Goal: Transaction & Acquisition: Register for event/course

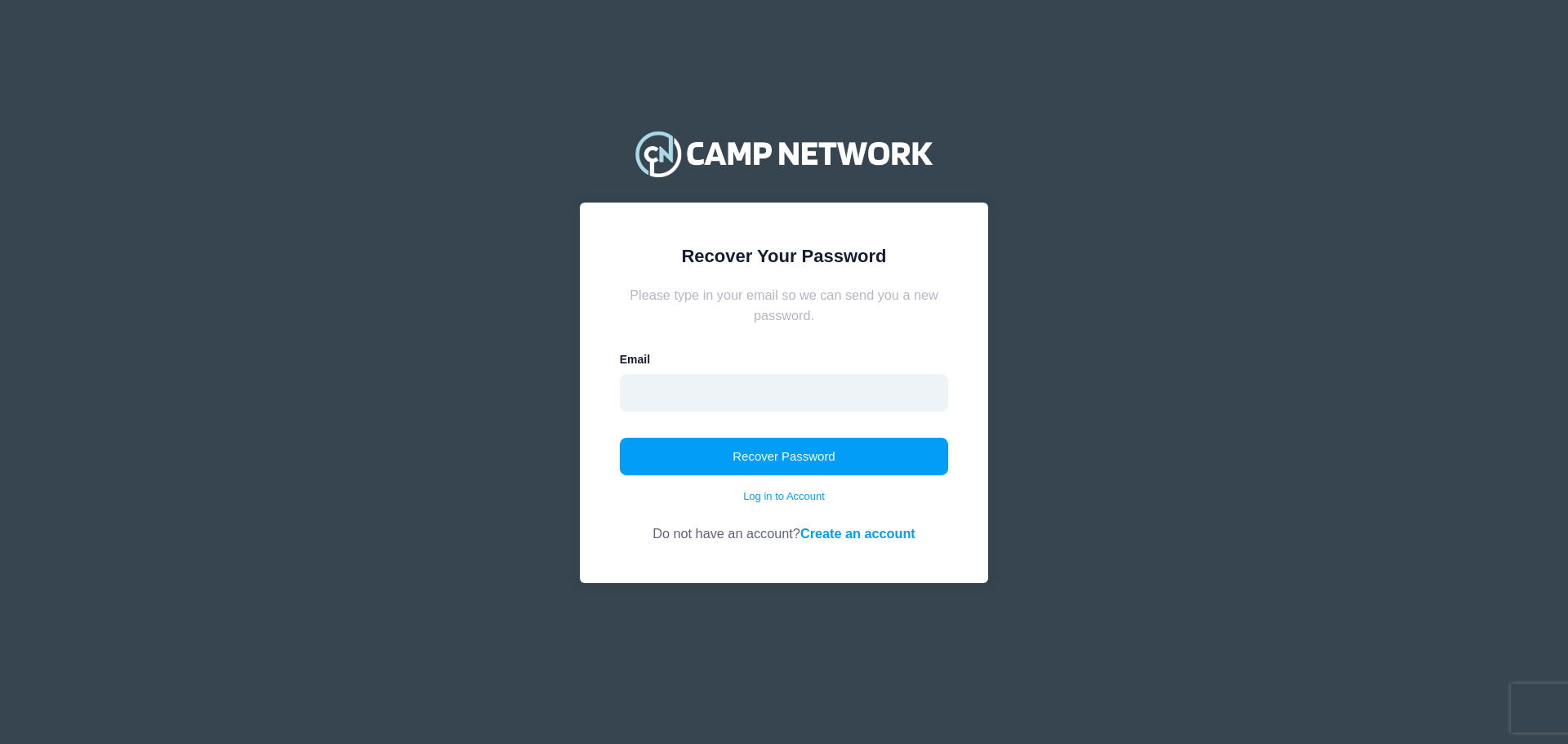
click at [890, 403] on input "email" at bounding box center [784, 392] width 329 height 37
type input "[EMAIL_ADDRESS][DOMAIN_NAME]"
click at [845, 461] on button "Recover Password" at bounding box center [784, 456] width 329 height 37
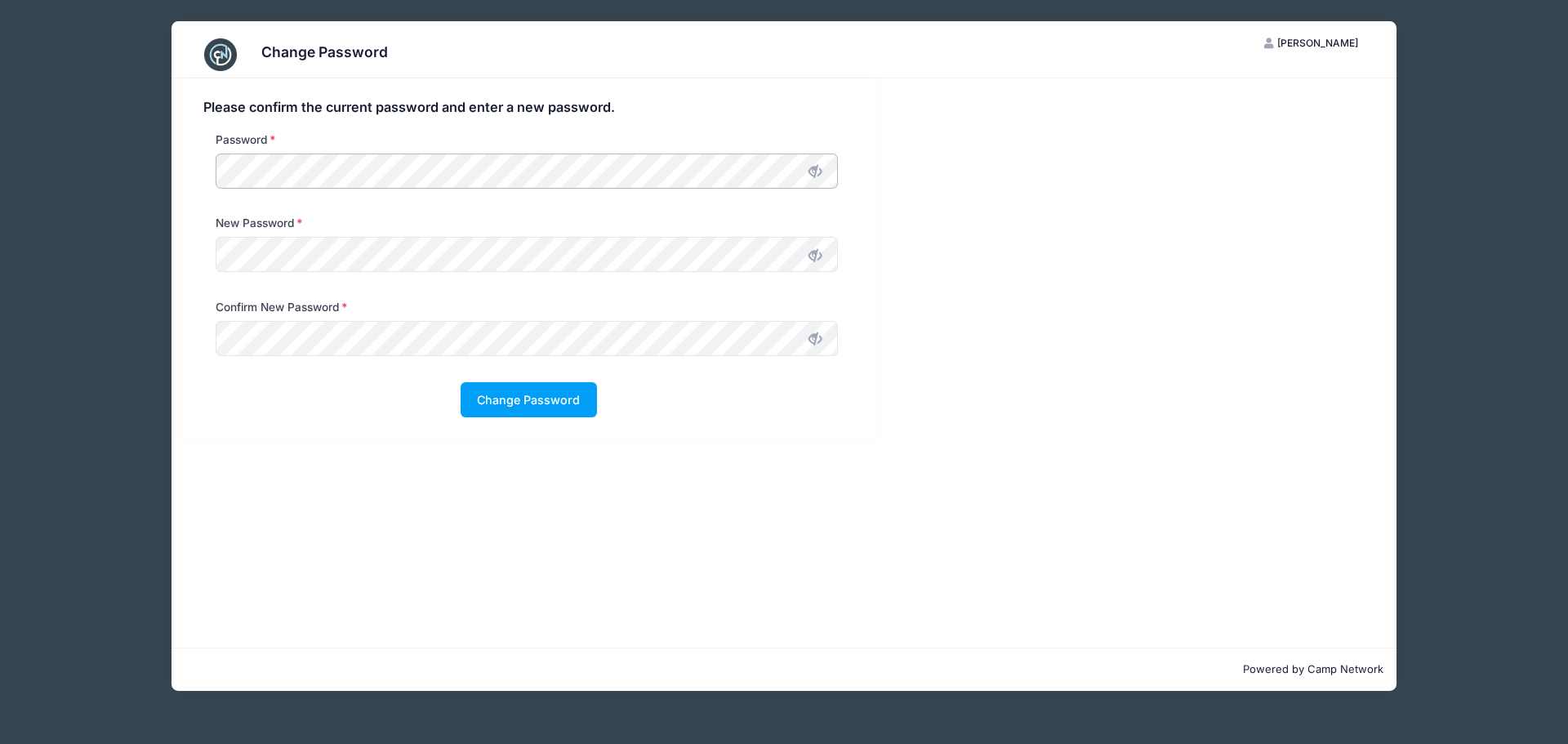
click at [208, 182] on div "Password" at bounding box center [526, 164] width 638 height 65
click at [191, 173] on div "Please confirm the current password and enter a new password. Password New Pass…" at bounding box center [528, 258] width 699 height 360
click at [824, 171] on span at bounding box center [815, 171] width 28 height 28
click at [813, 256] on icon at bounding box center [814, 255] width 13 height 13
click at [809, 337] on icon at bounding box center [814, 339] width 13 height 13
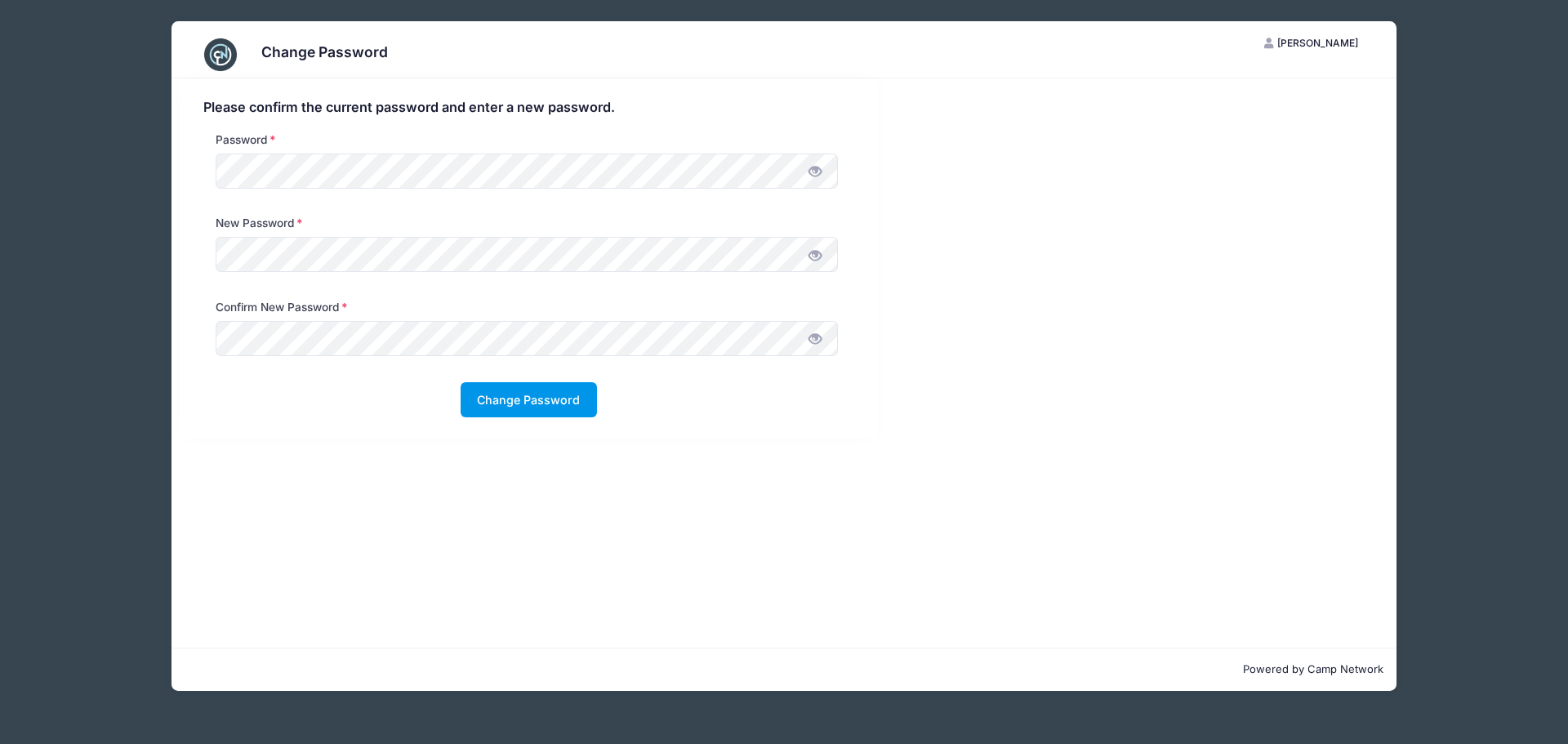
click at [568, 412] on button "Change Password" at bounding box center [528, 399] width 136 height 36
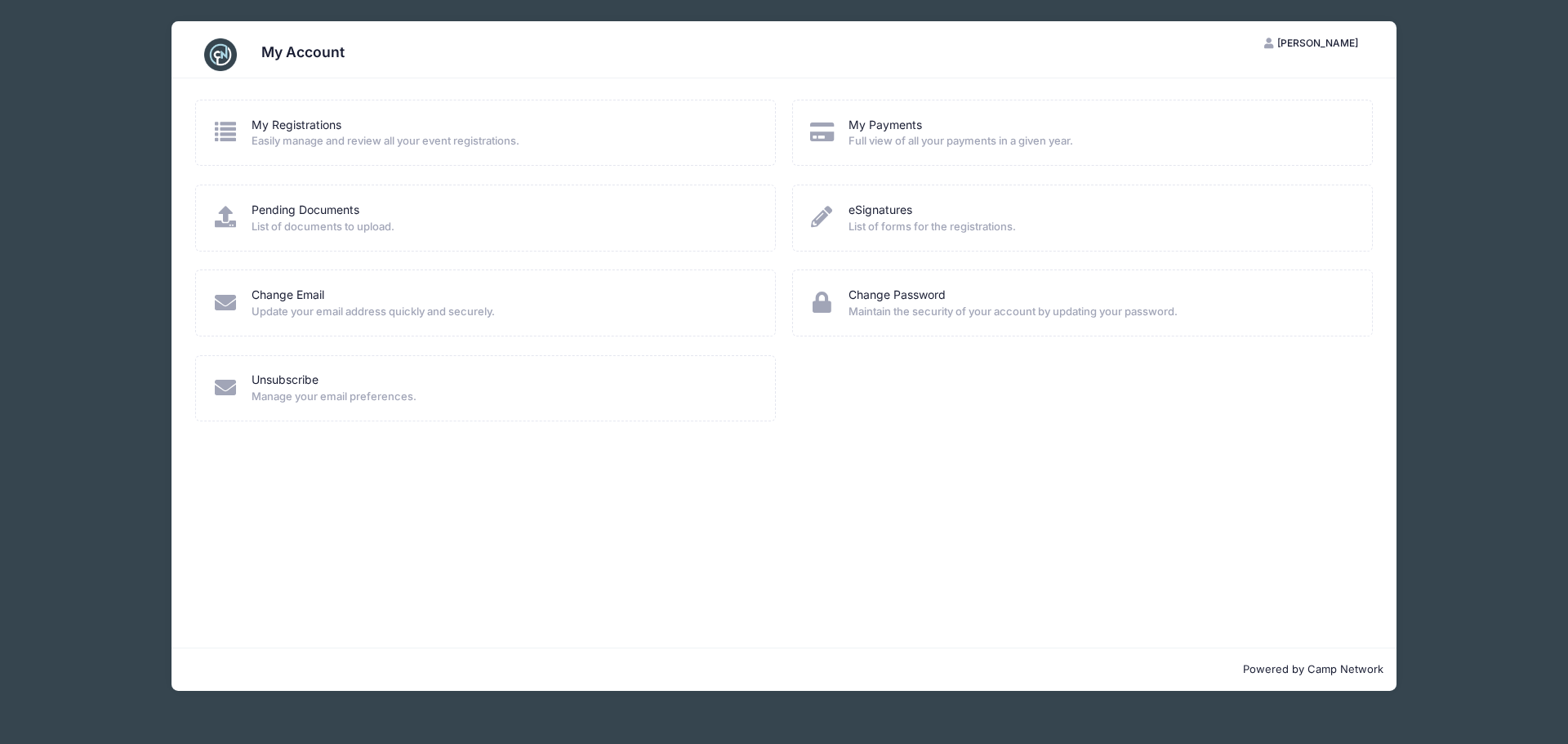
click at [476, 136] on span "Easily manage and review all your event registrations." at bounding box center [502, 141] width 502 height 16
click at [296, 210] on link "Pending Documents" at bounding box center [305, 210] width 107 height 17
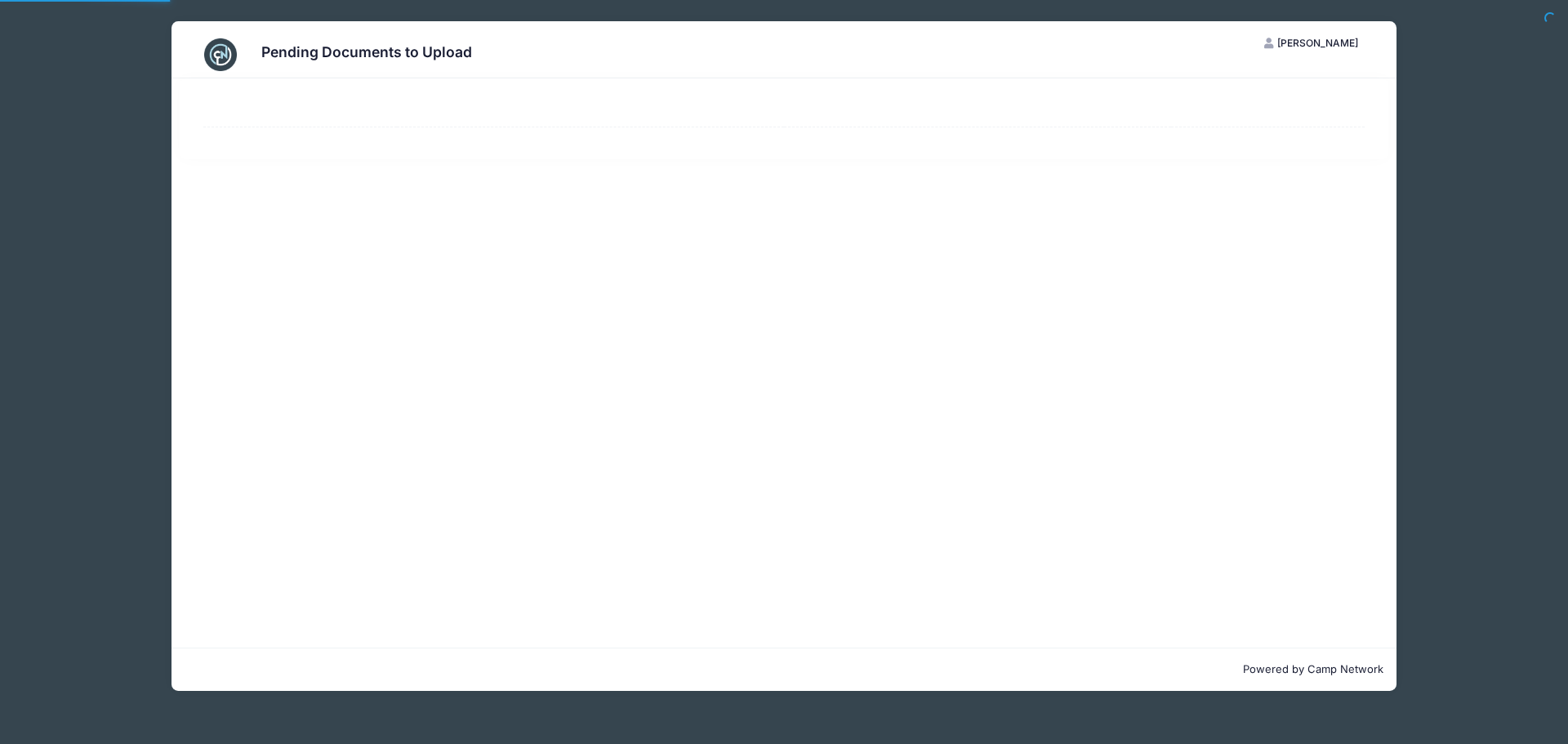
select select "50"
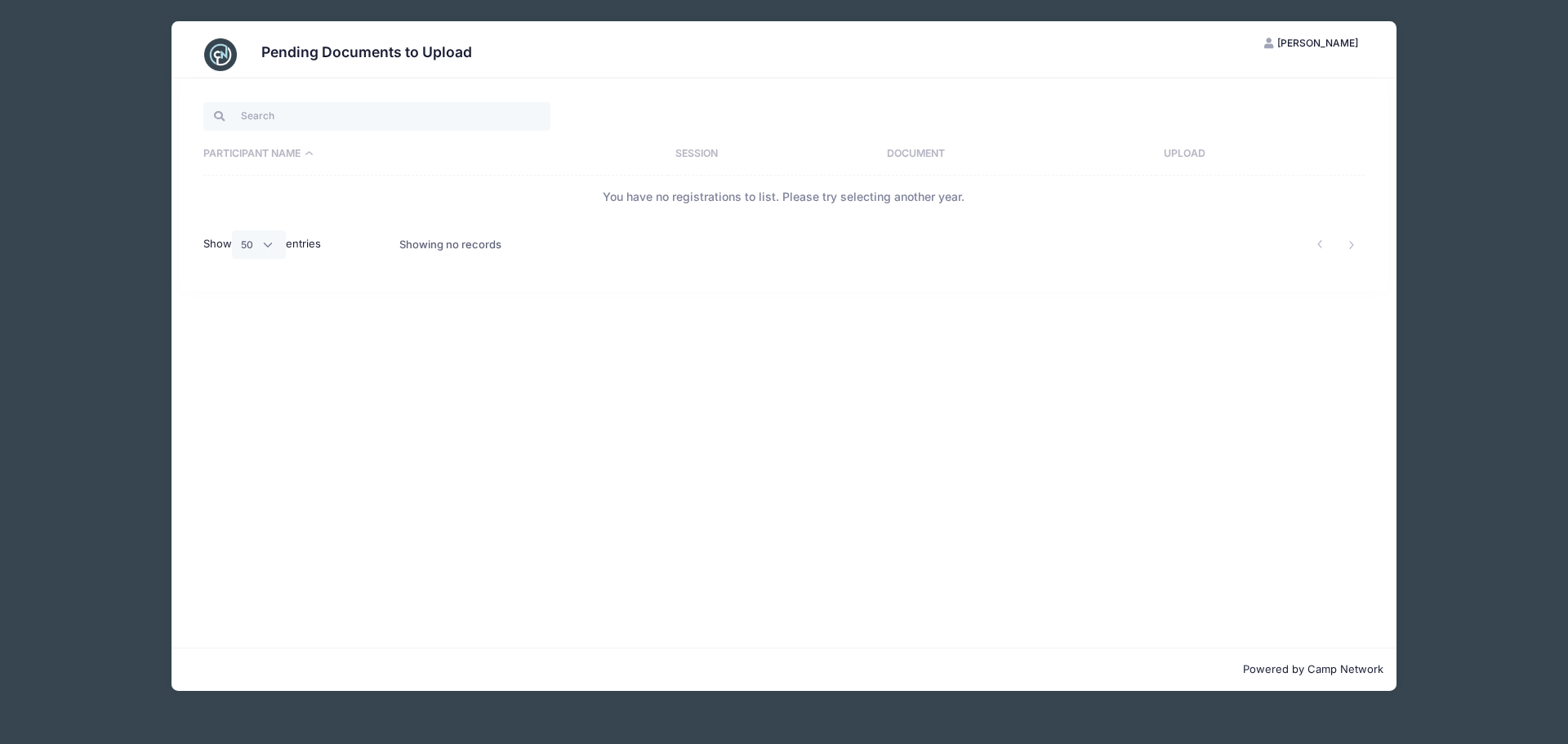
click at [1323, 44] on span "[PERSON_NAME]" at bounding box center [1317, 42] width 81 height 12
click at [1226, 81] on link "My Account" at bounding box center [1270, 83] width 189 height 31
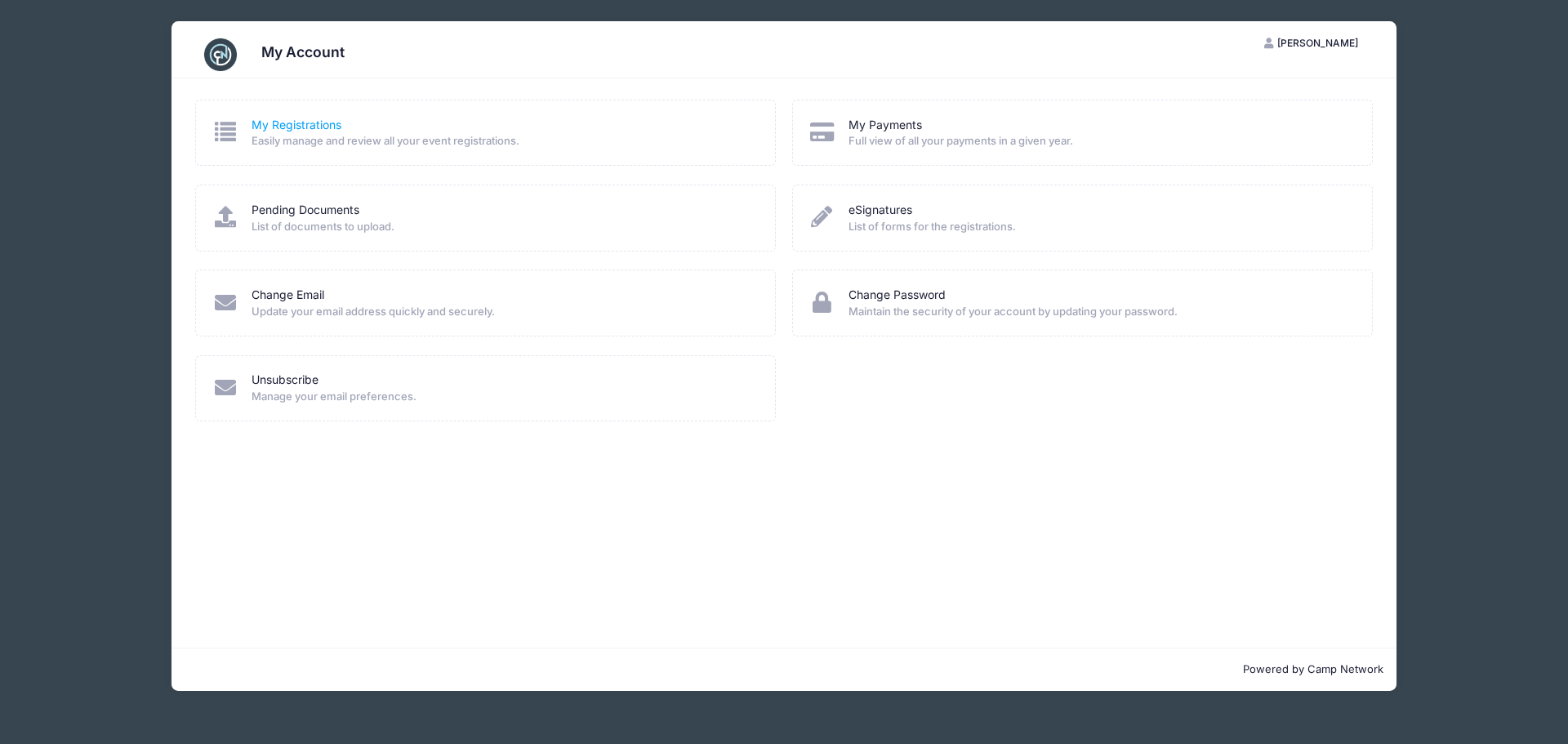
click at [277, 122] on link "My Registrations" at bounding box center [296, 126] width 90 height 17
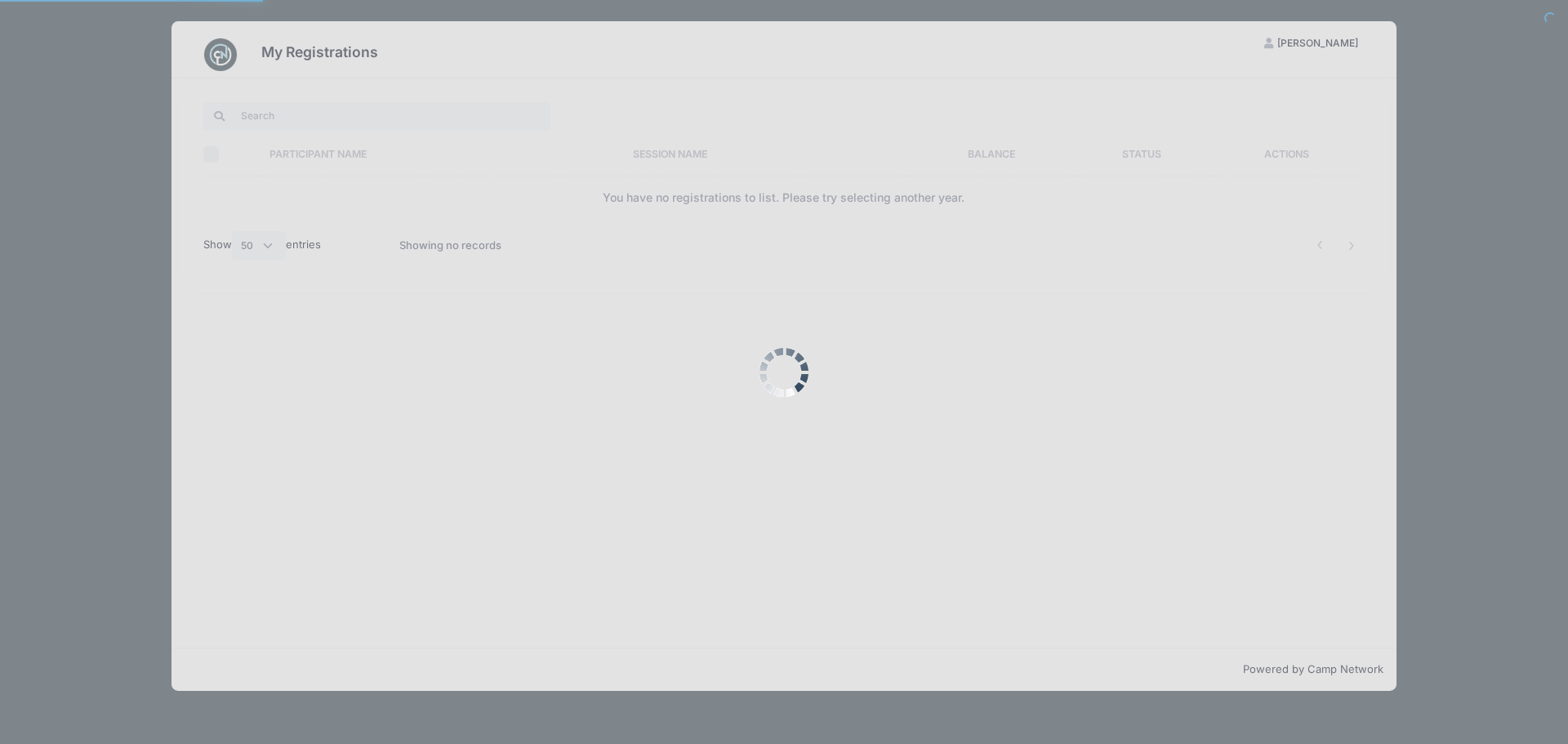
select select "50"
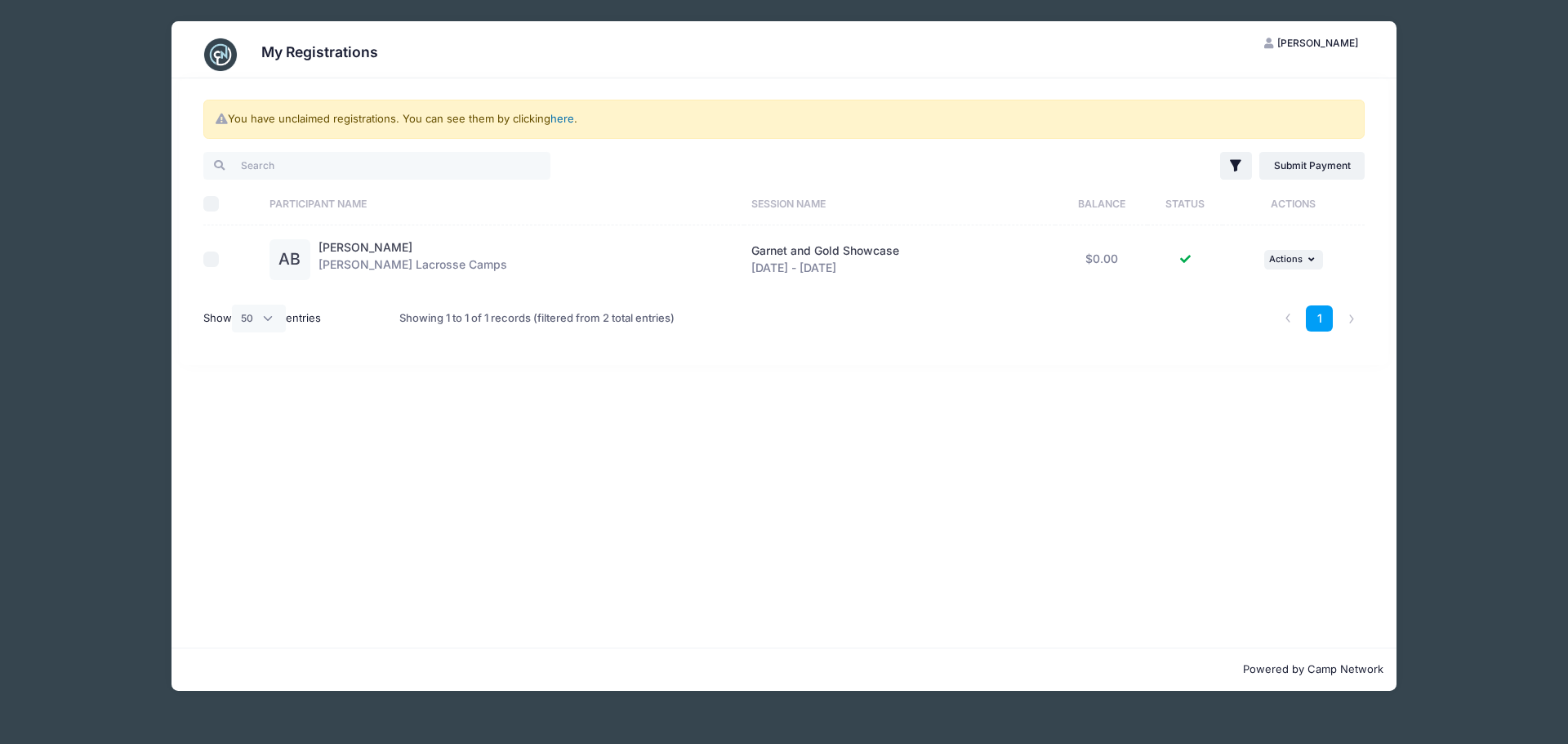
click at [565, 114] on link "here" at bounding box center [561, 118] width 23 height 13
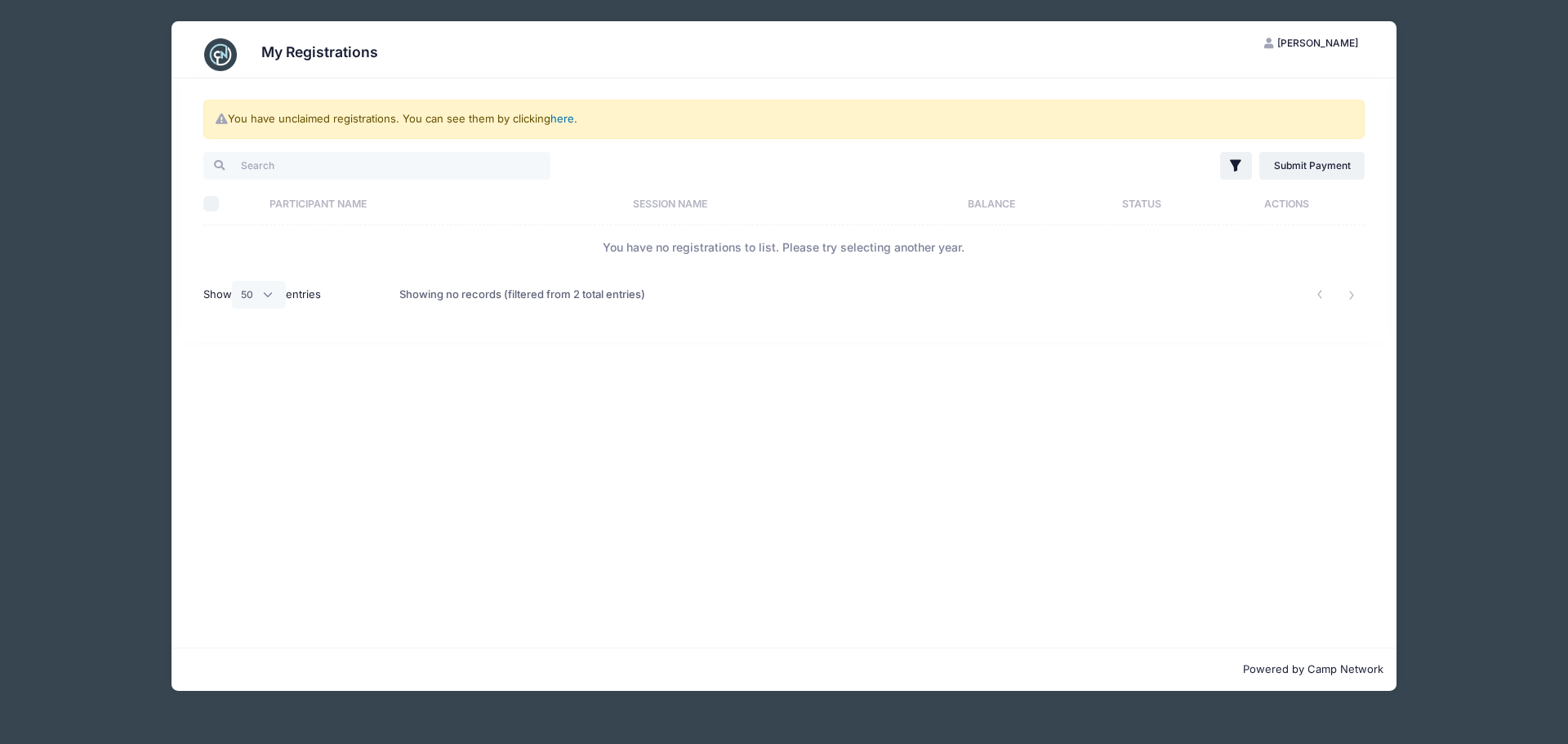
click at [563, 119] on link "here" at bounding box center [561, 118] width 23 height 13
click at [548, 281] on div "Showing no records (filtered from 2 total entries)" at bounding box center [522, 294] width 246 height 37
click at [633, 250] on td "You have no registrations to list. Please try selecting another year." at bounding box center [784, 247] width 1161 height 43
click at [585, 301] on div "Showing no records (filtered from 2 total entries)" at bounding box center [522, 294] width 246 height 37
click at [1331, 45] on span "[PERSON_NAME]" at bounding box center [1317, 42] width 81 height 12
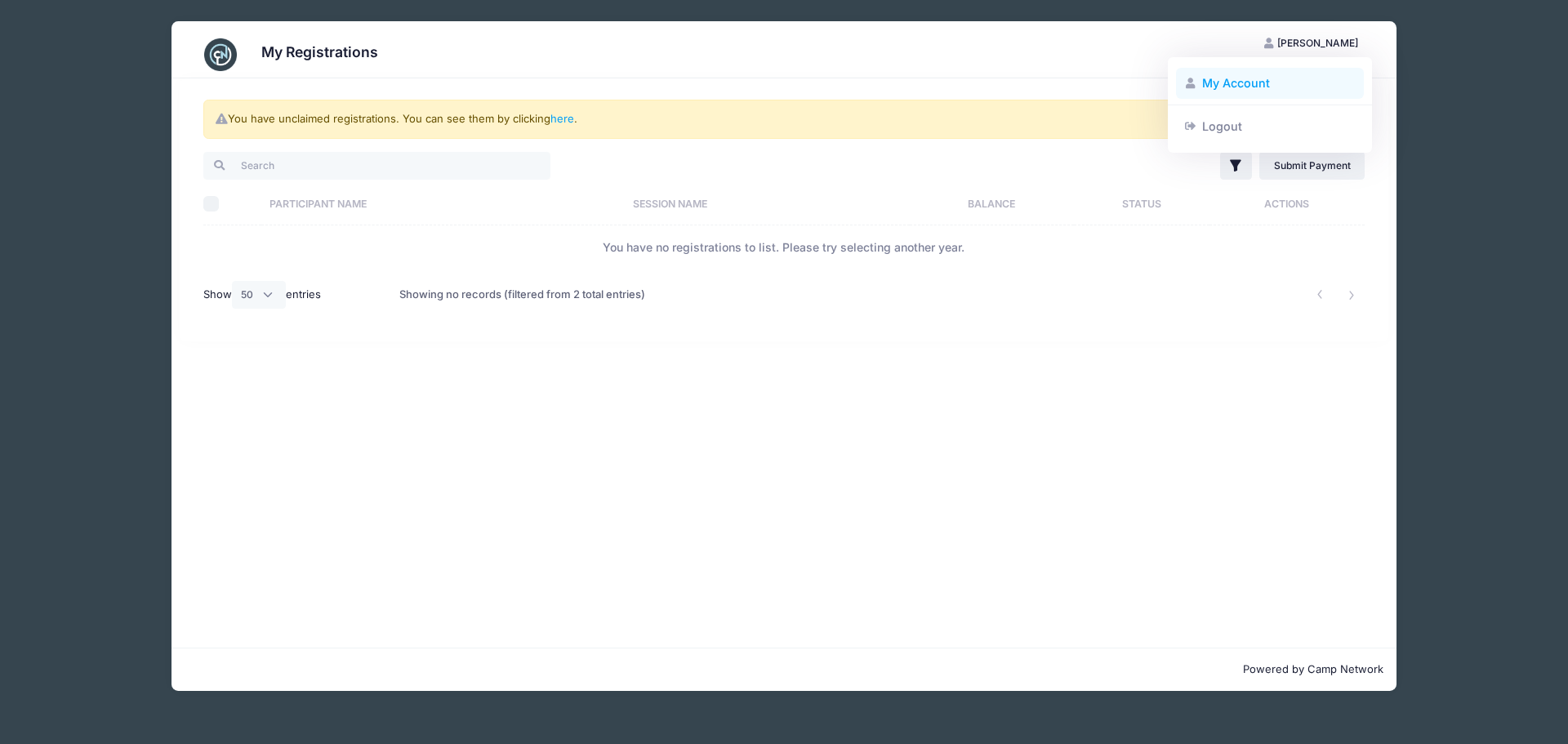
click at [1271, 85] on link "My Account" at bounding box center [1270, 83] width 189 height 31
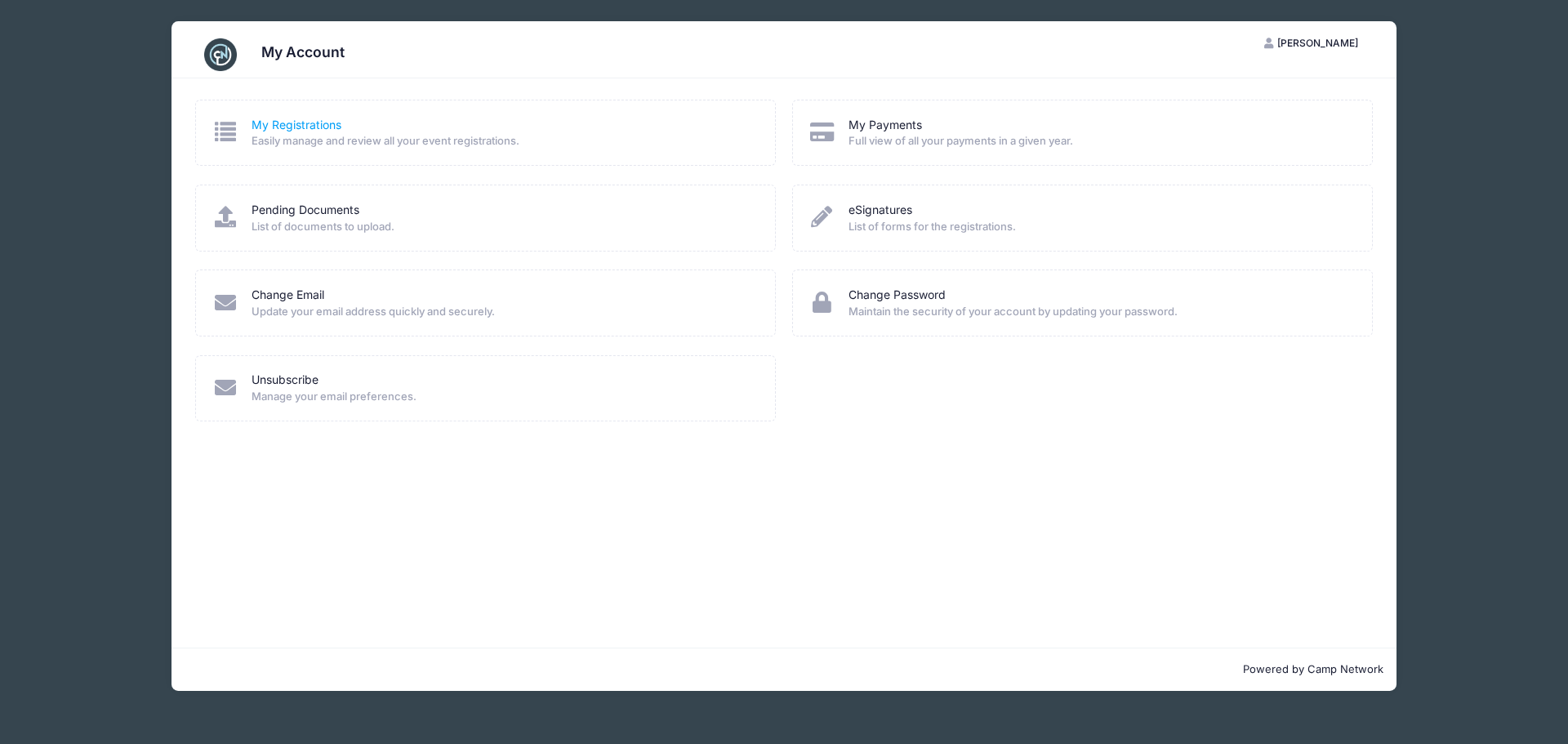
click at [301, 125] on link "My Registrations" at bounding box center [296, 126] width 90 height 17
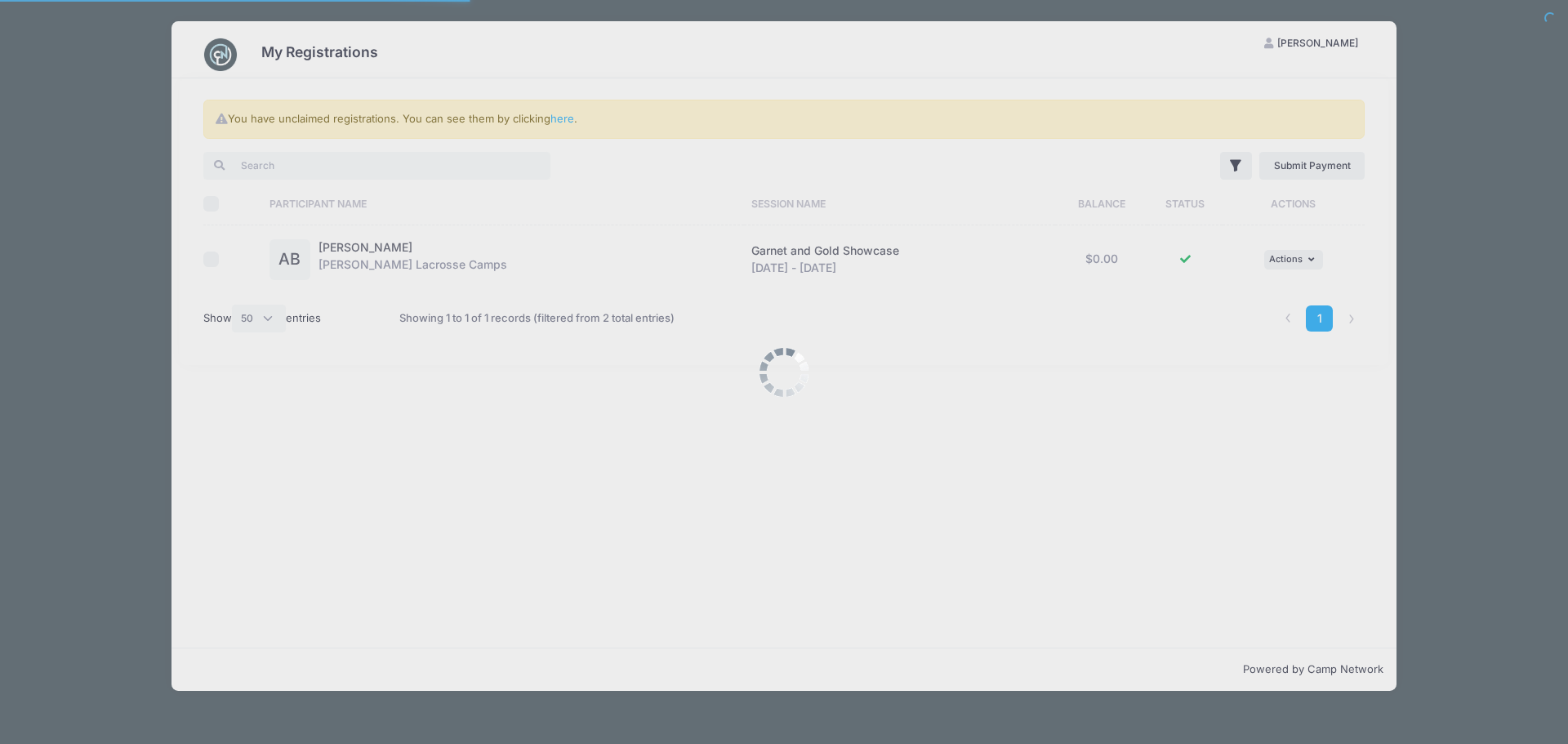
select select "50"
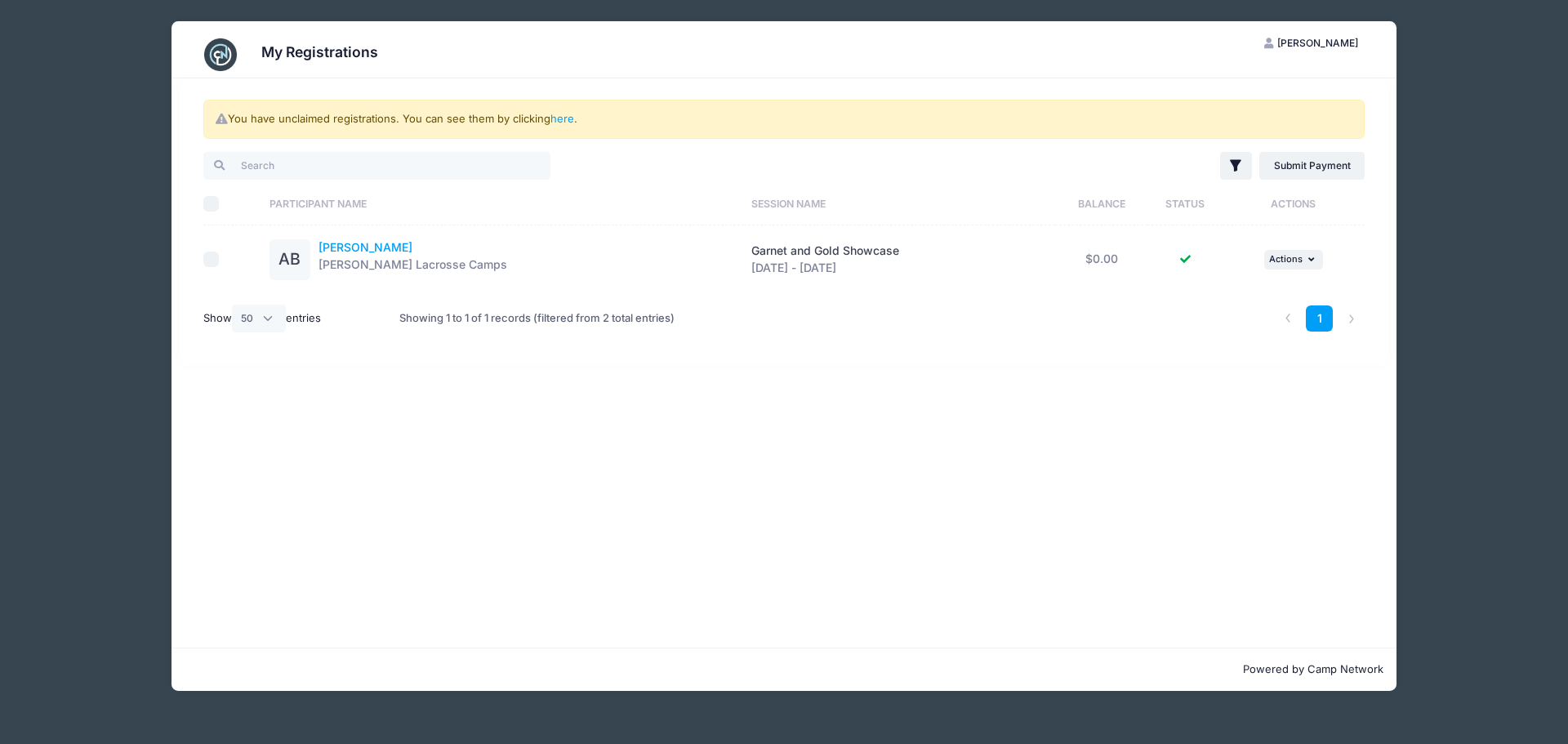
click at [348, 243] on link "[PERSON_NAME]" at bounding box center [366, 247] width 94 height 14
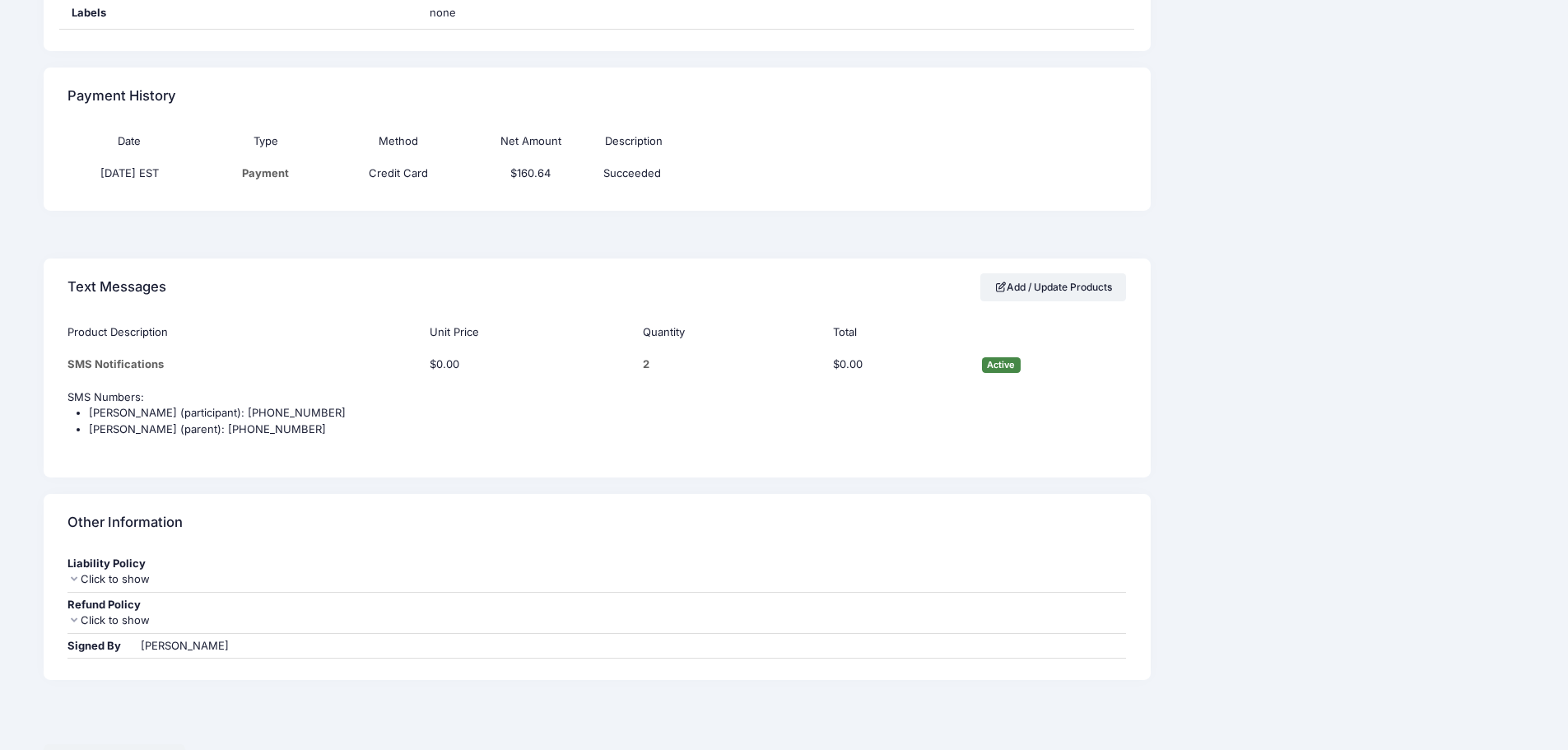
scroll to position [1279, 0]
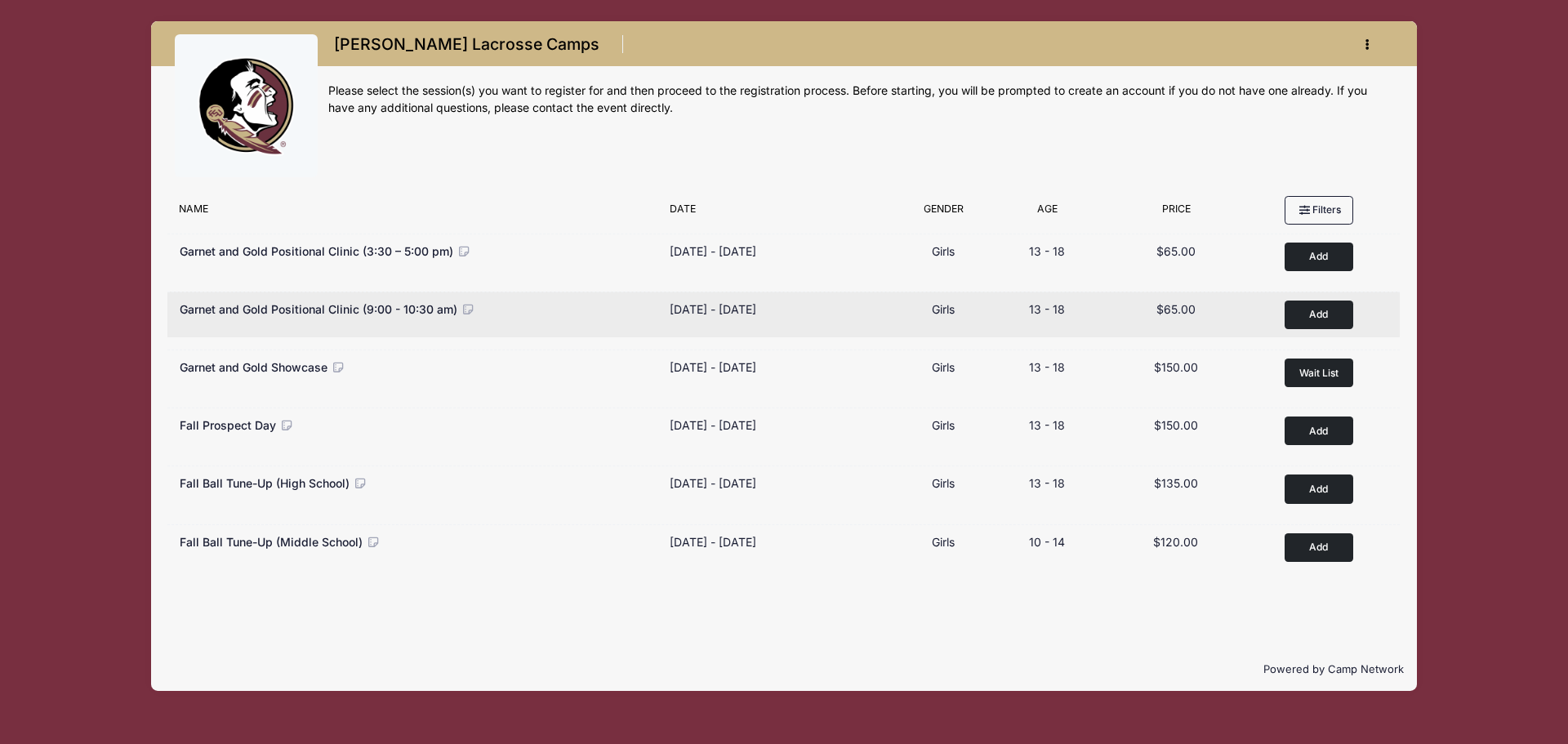
click at [1309, 311] on button "Add to Cart" at bounding box center [1319, 314] width 68 height 29
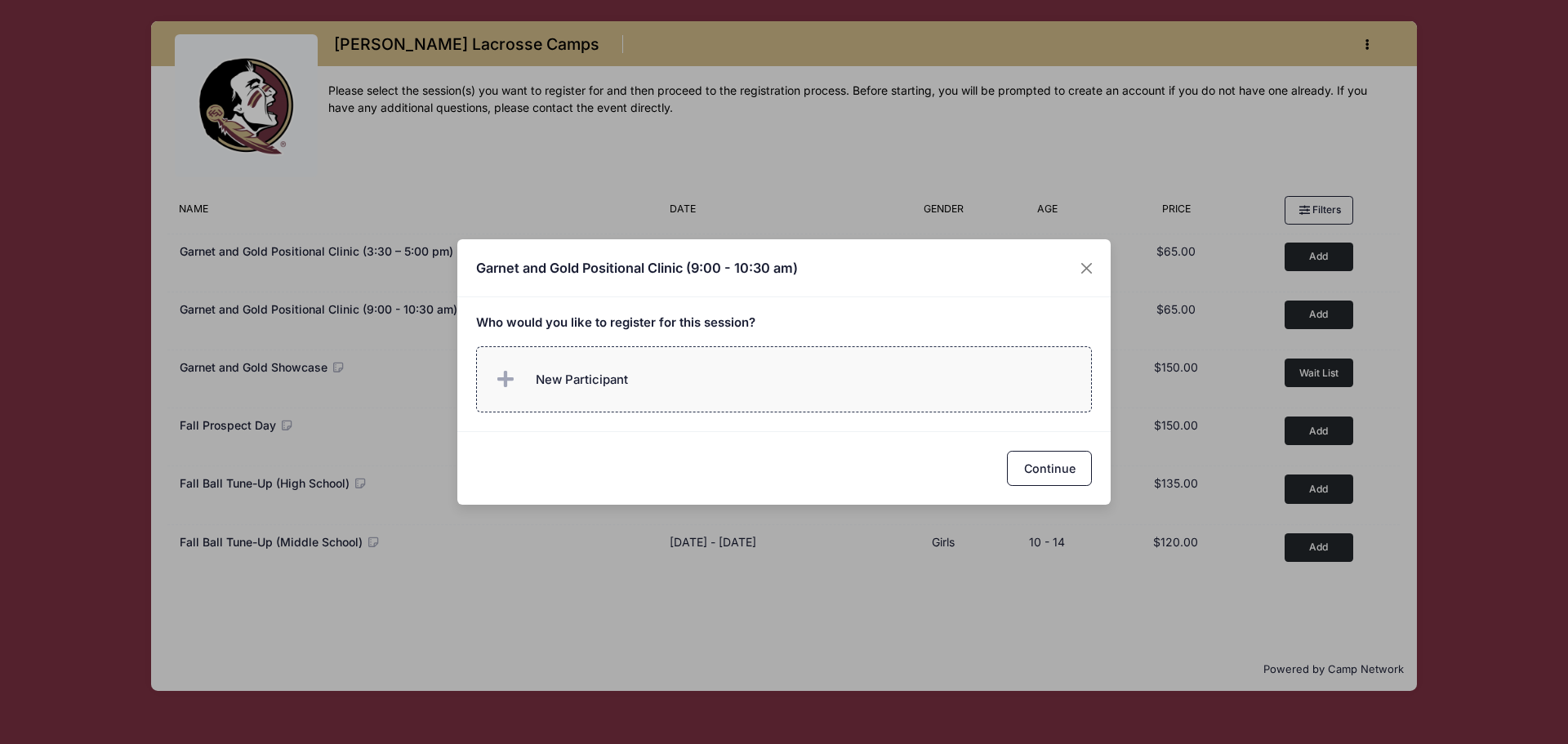
click at [772, 381] on label "New Participant" at bounding box center [785, 379] width 617 height 66
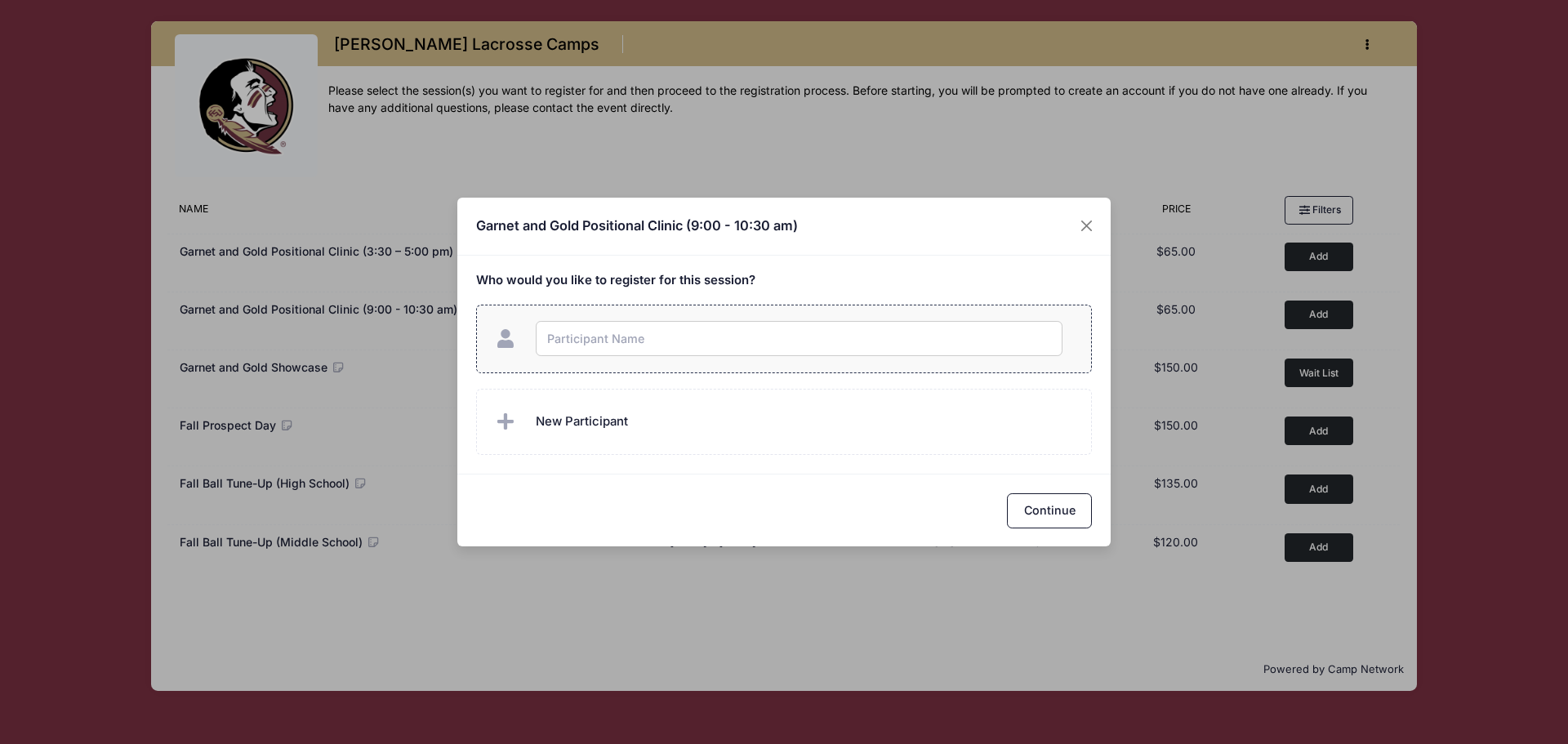
click at [773, 340] on input "text" at bounding box center [799, 338] width 527 height 36
type input "Abigail Barnes"
checkbox input "true"
click at [1052, 520] on button "Continue" at bounding box center [1049, 510] width 85 height 36
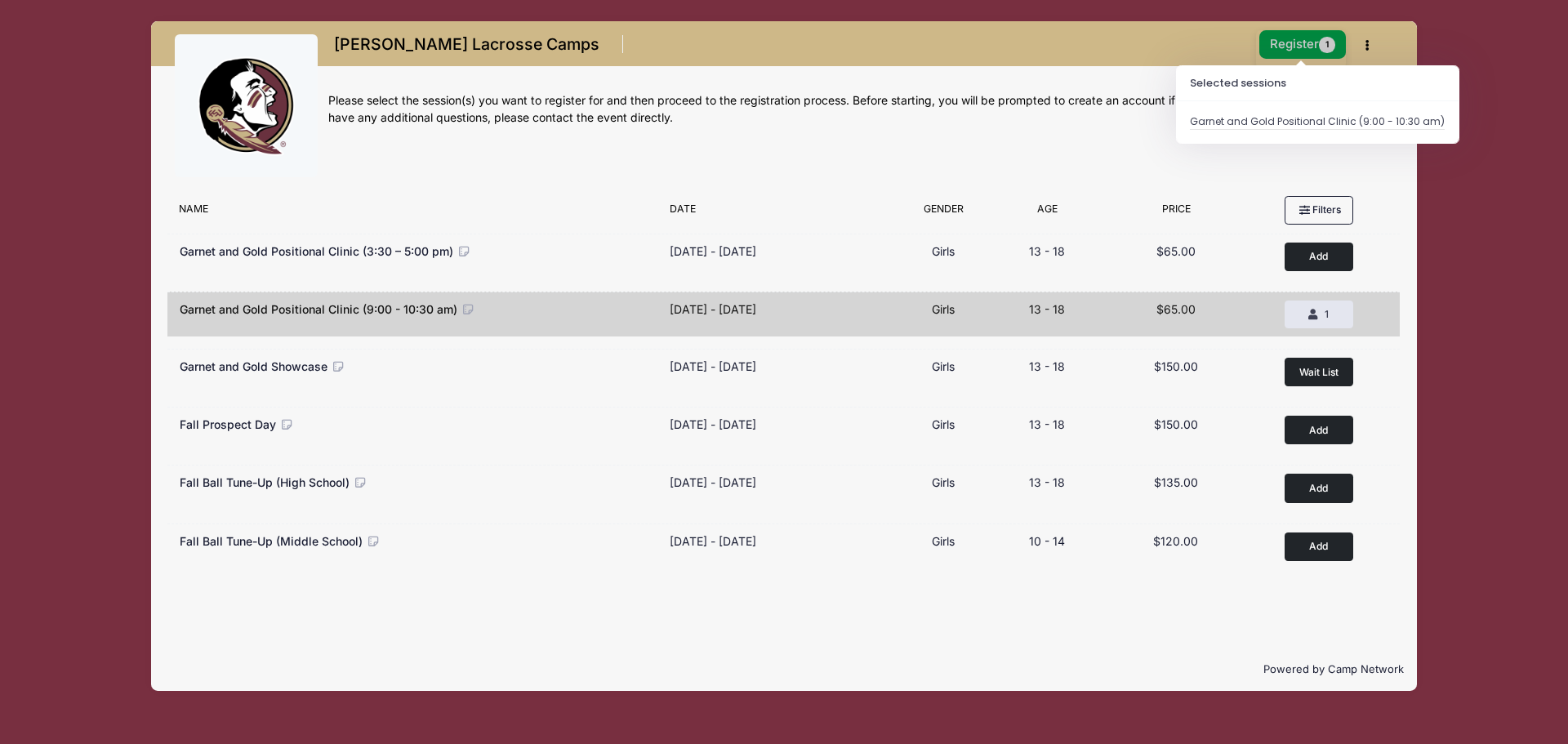
click at [1327, 44] on span "1" at bounding box center [1326, 44] width 16 height 16
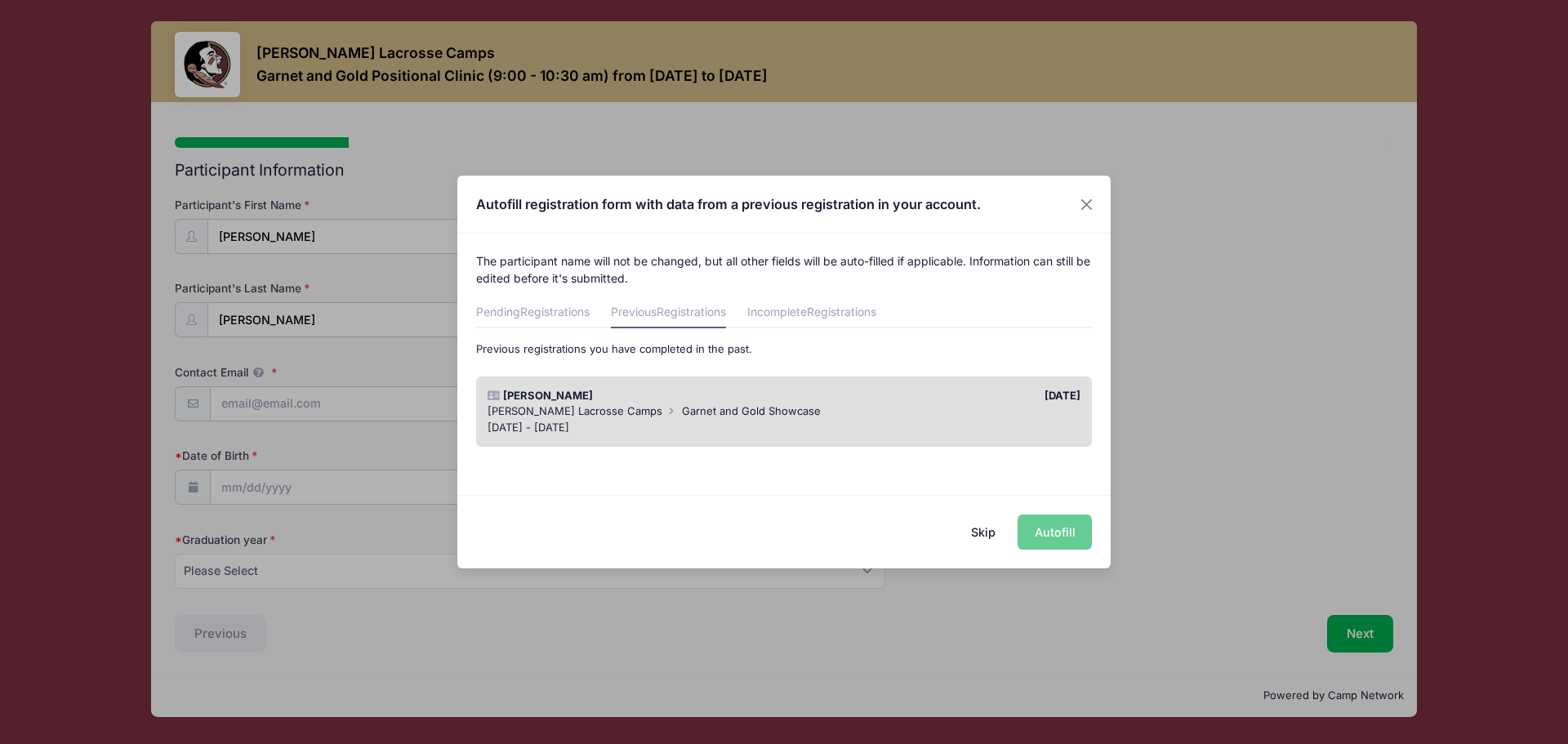
click at [1063, 537] on div "Skip Autofill" at bounding box center [784, 531] width 653 height 73
click at [845, 388] on div "[DATE]" at bounding box center [936, 396] width 305 height 16
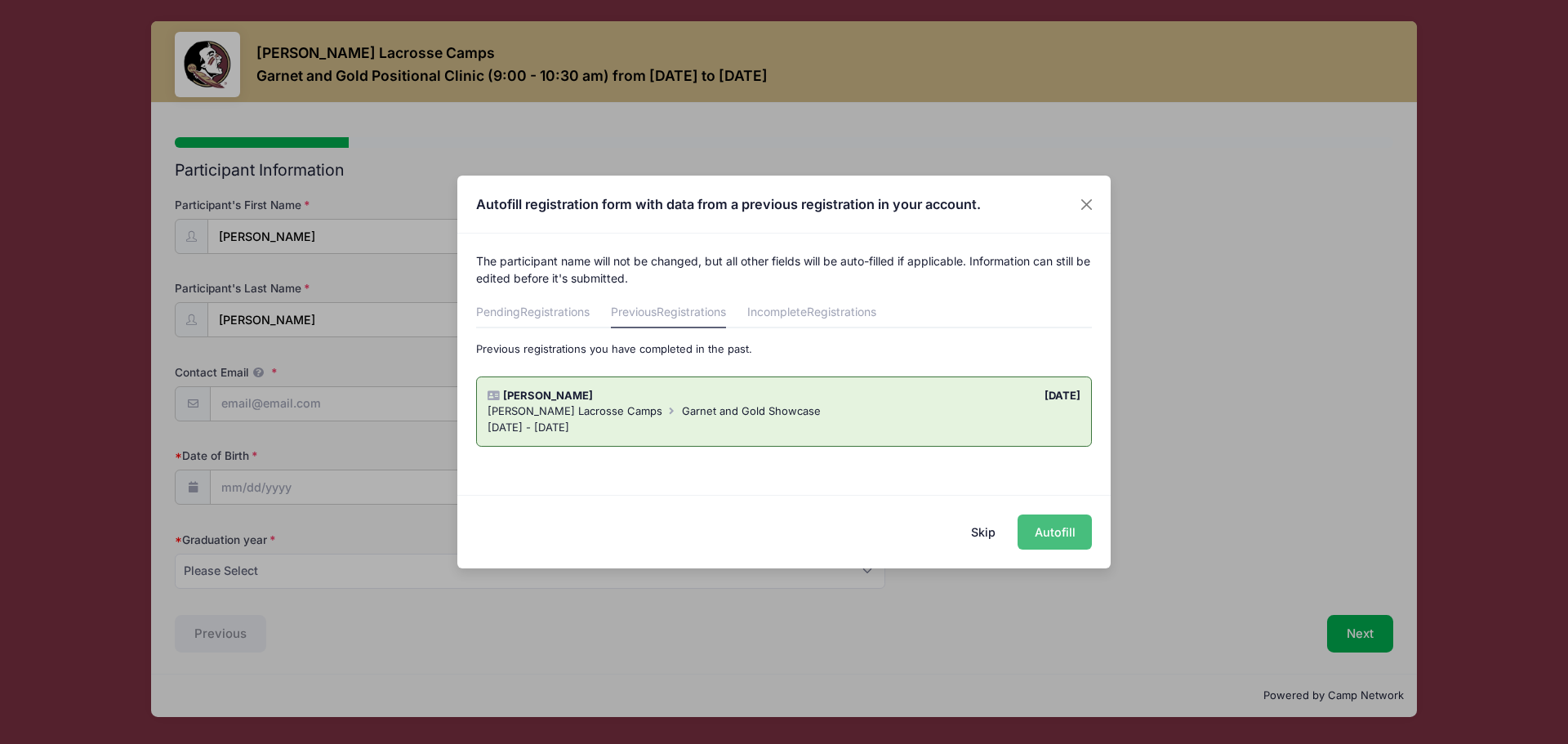
click at [1045, 540] on button "Autofill" at bounding box center [1054, 532] width 75 height 36
type input "[EMAIL_ADDRESS][DOMAIN_NAME]"
type input "[DATE]"
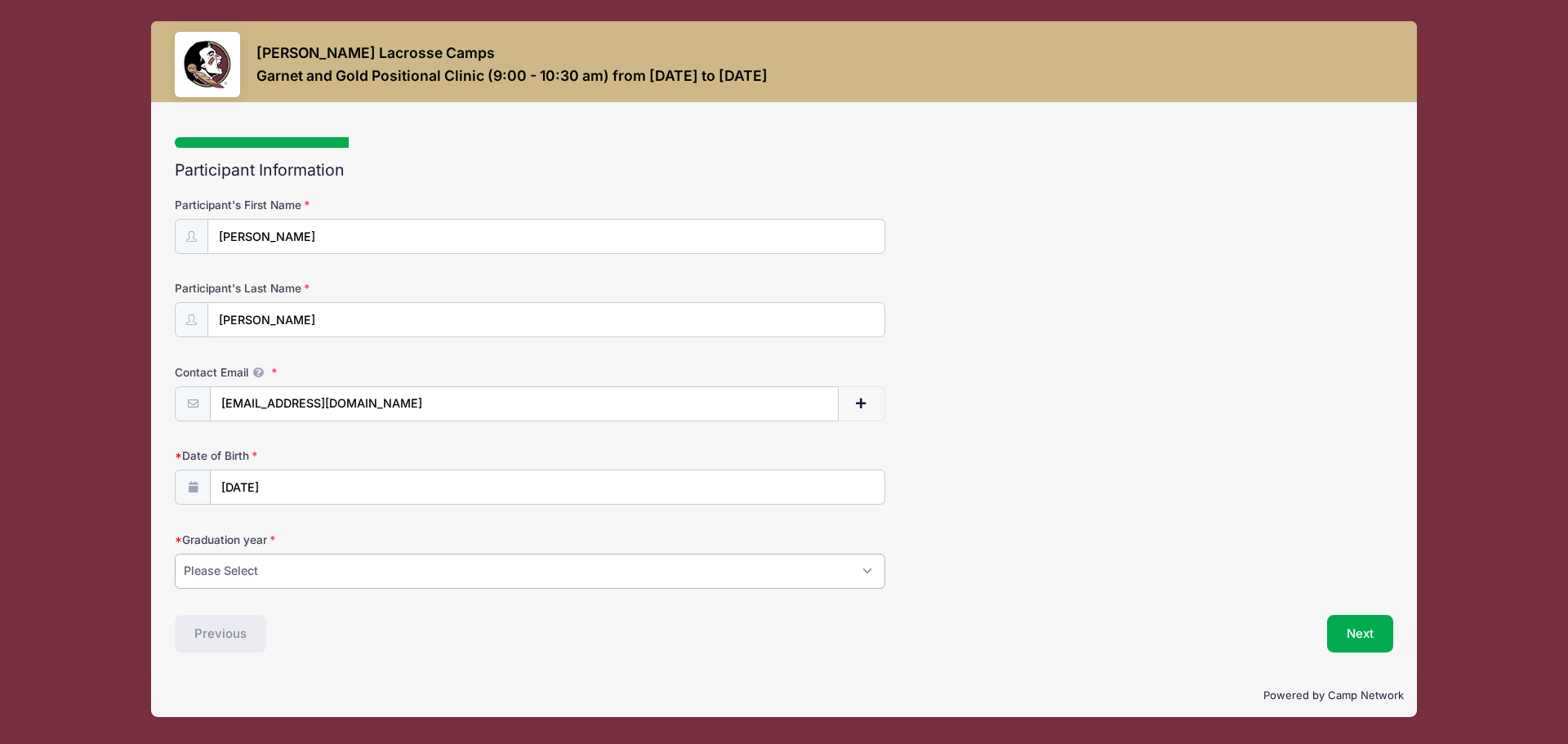
click at [643, 583] on select "Please Select 2027 2028 2029" at bounding box center [530, 571] width 710 height 36
select select "2027"
click at [175, 553] on select "Please Select 2027 2028 2029" at bounding box center [530, 571] width 710 height 36
click at [1367, 632] on button "Next" at bounding box center [1360, 633] width 66 height 37
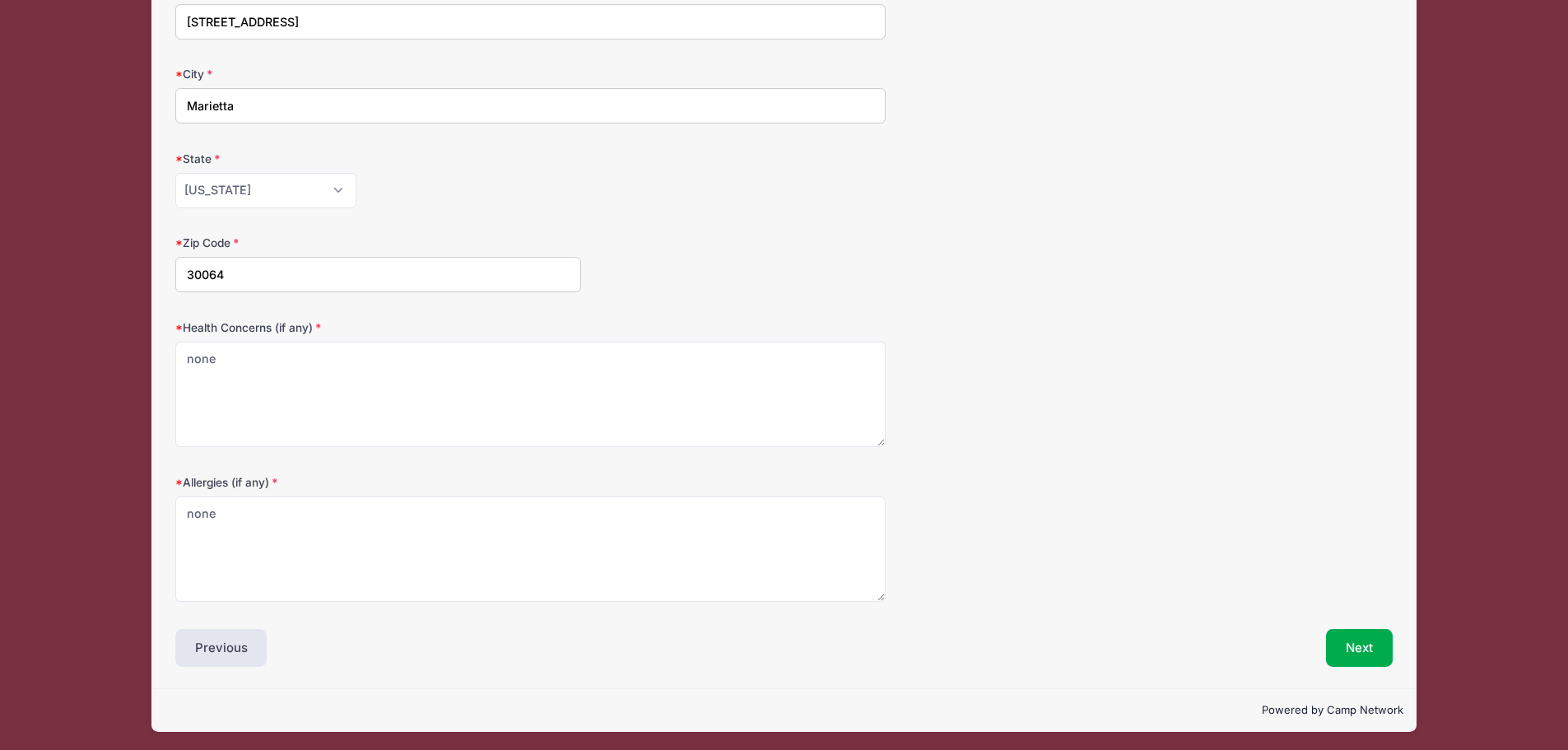
scroll to position [220, 0]
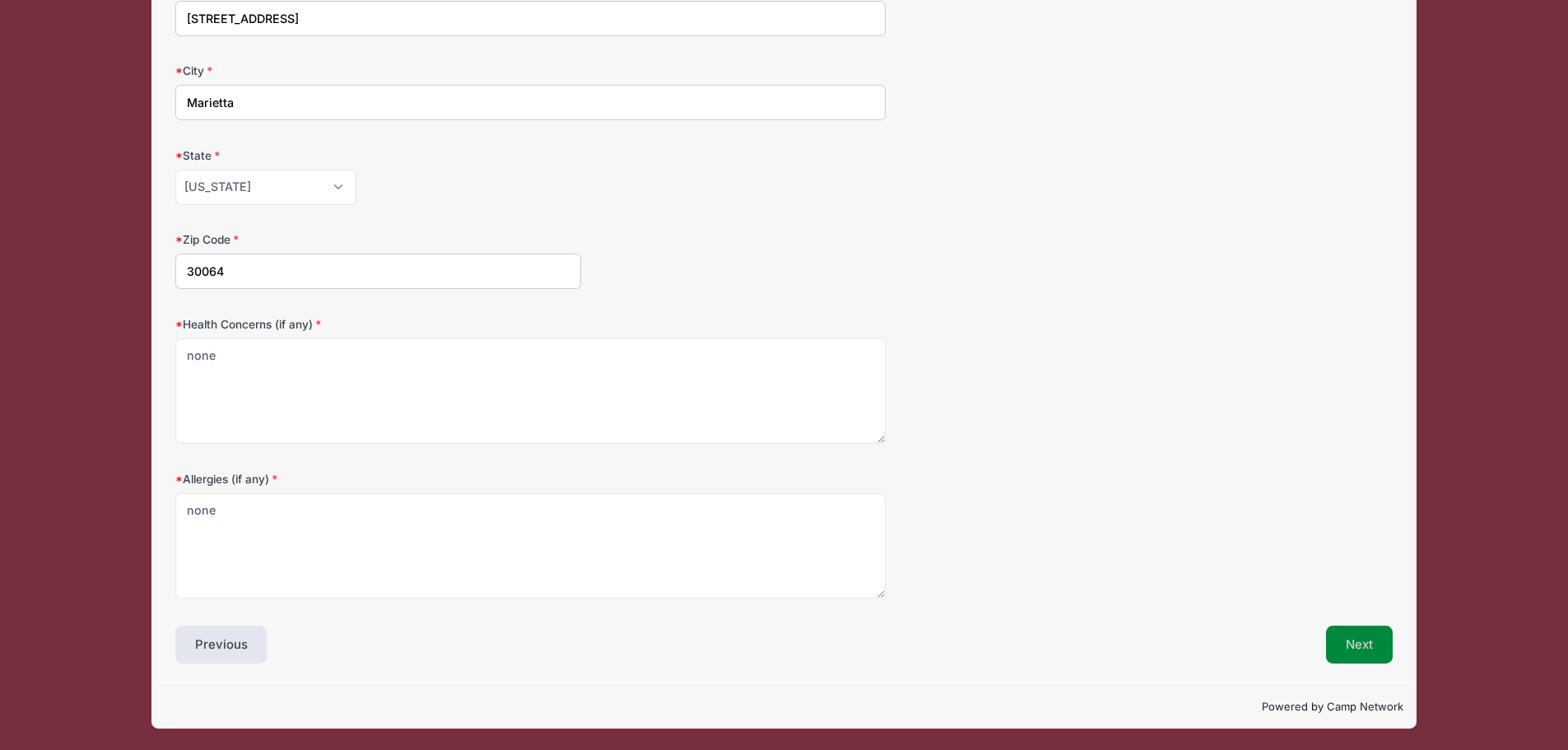
click at [1389, 639] on button "Next" at bounding box center [1358, 643] width 66 height 38
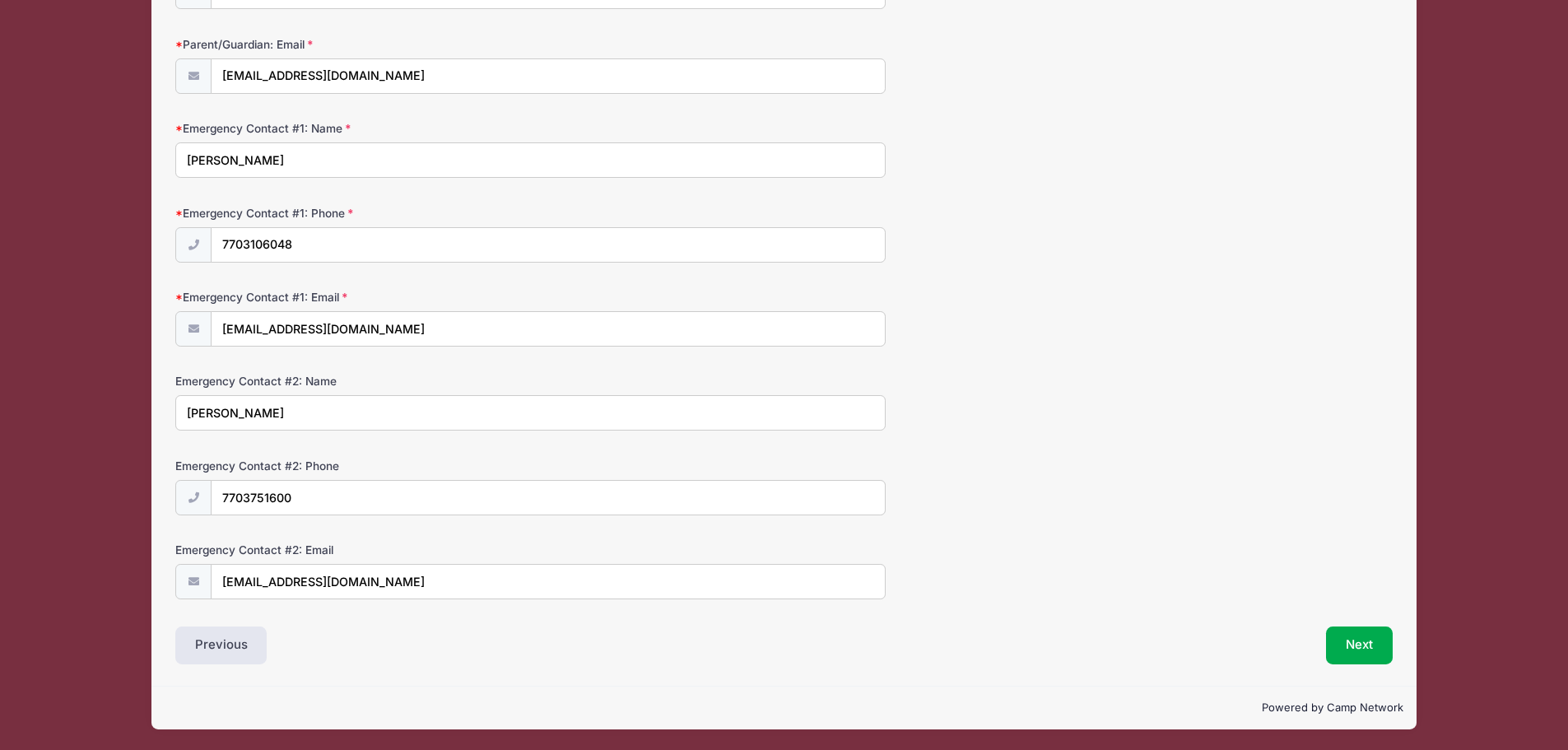
scroll to position [332, 0]
click at [1375, 641] on button "Next" at bounding box center [1358, 643] width 66 height 38
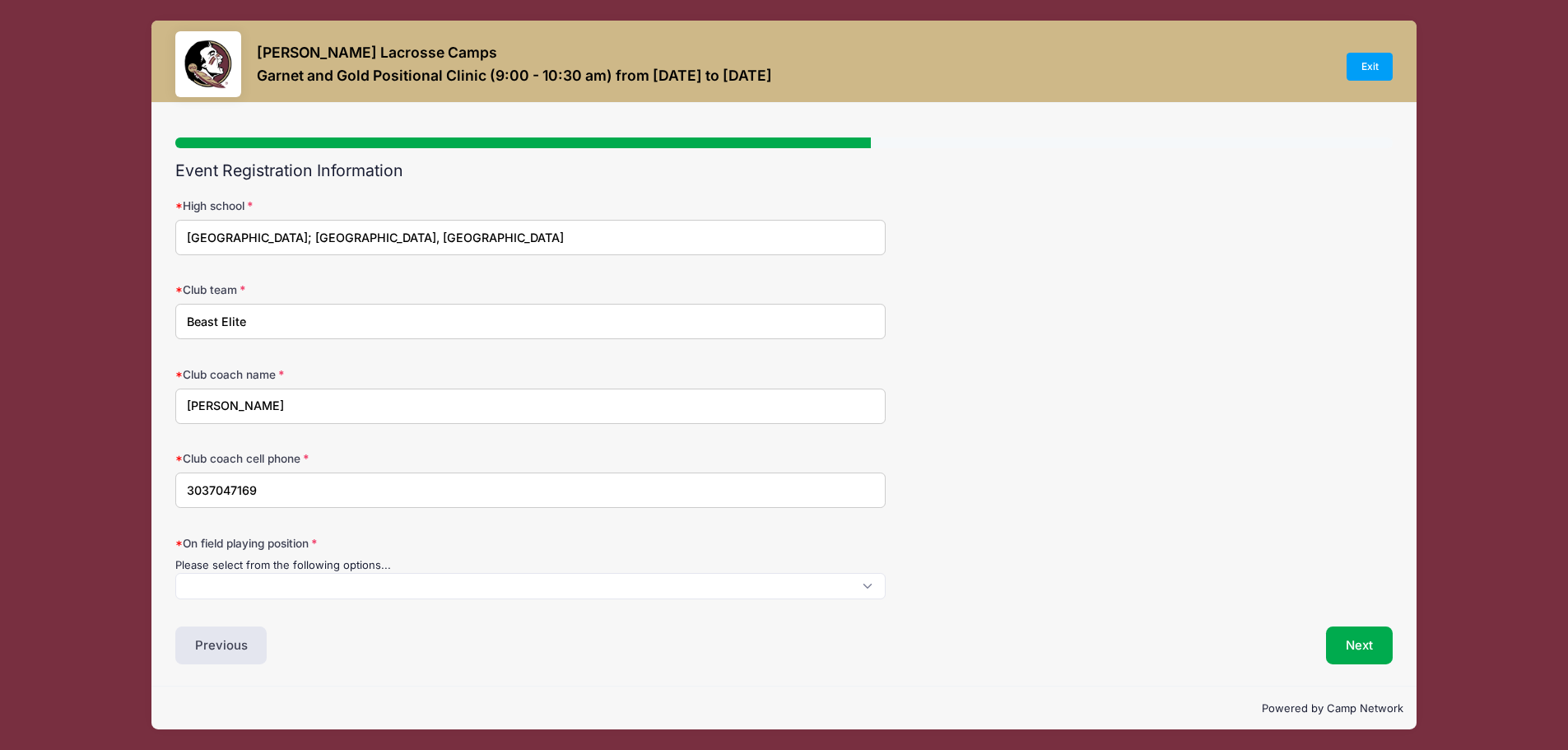
scroll to position [0, 0]
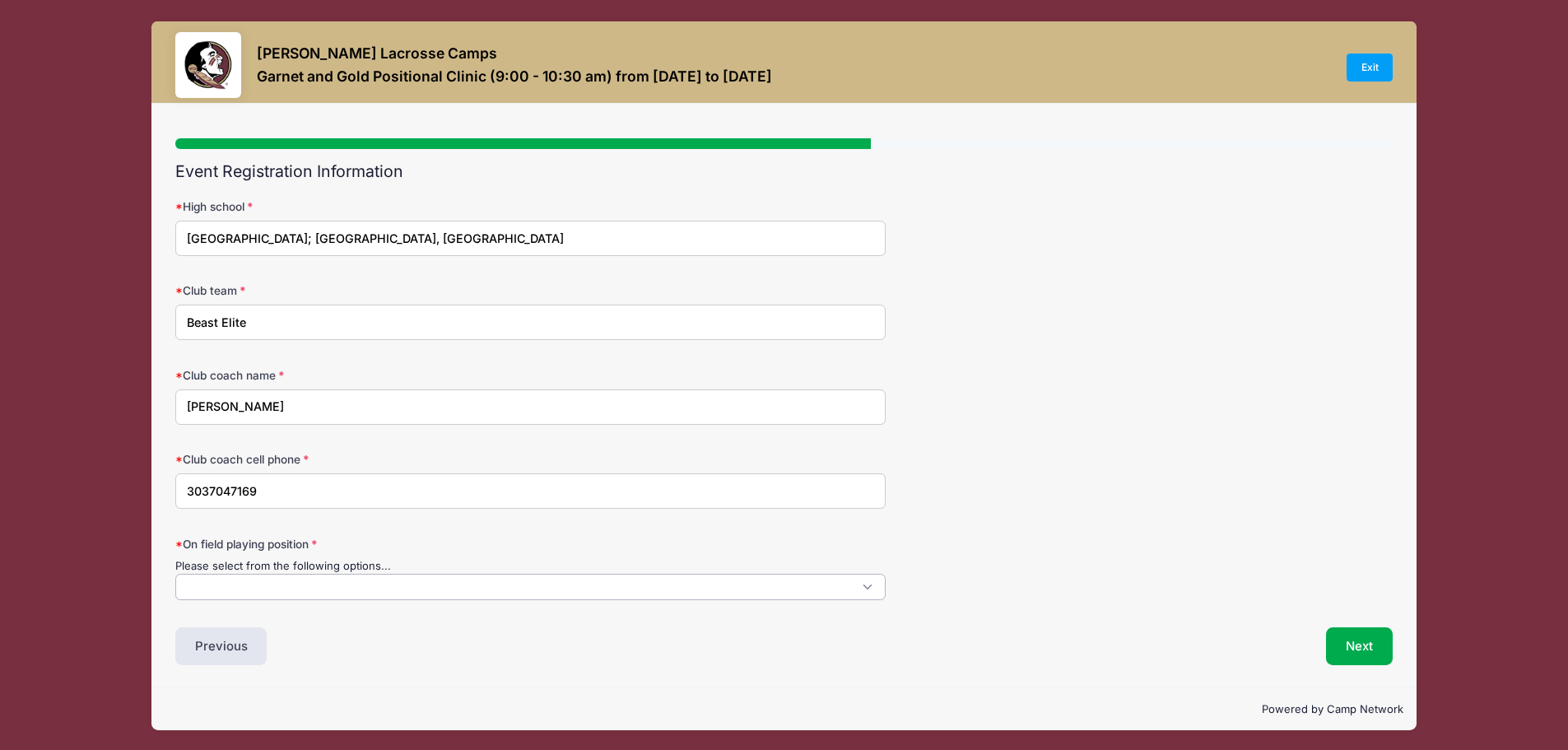
click at [312, 591] on span at bounding box center [530, 587] width 710 height 26
select select "Midfield"
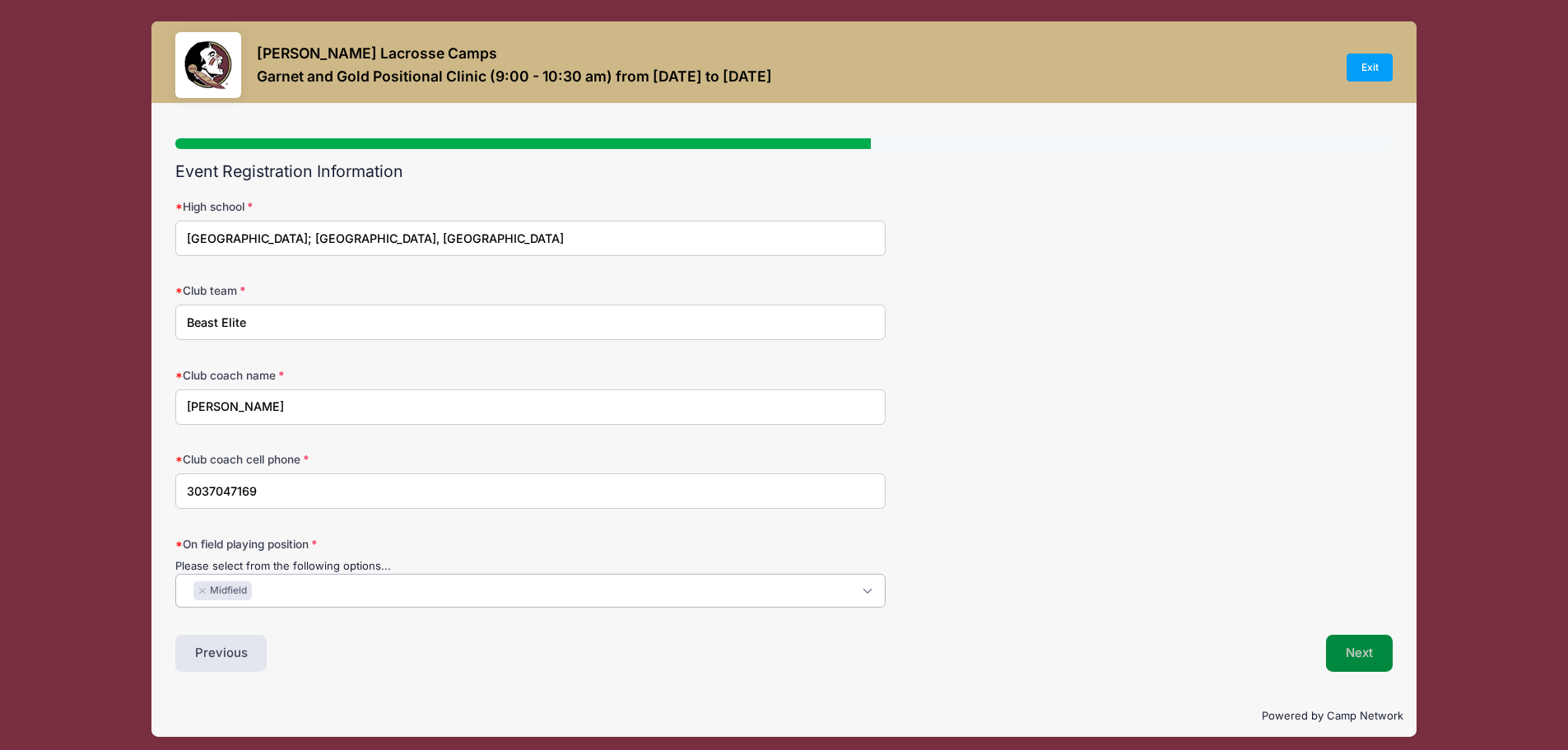
click at [1361, 651] on button "Next" at bounding box center [1358, 653] width 66 height 38
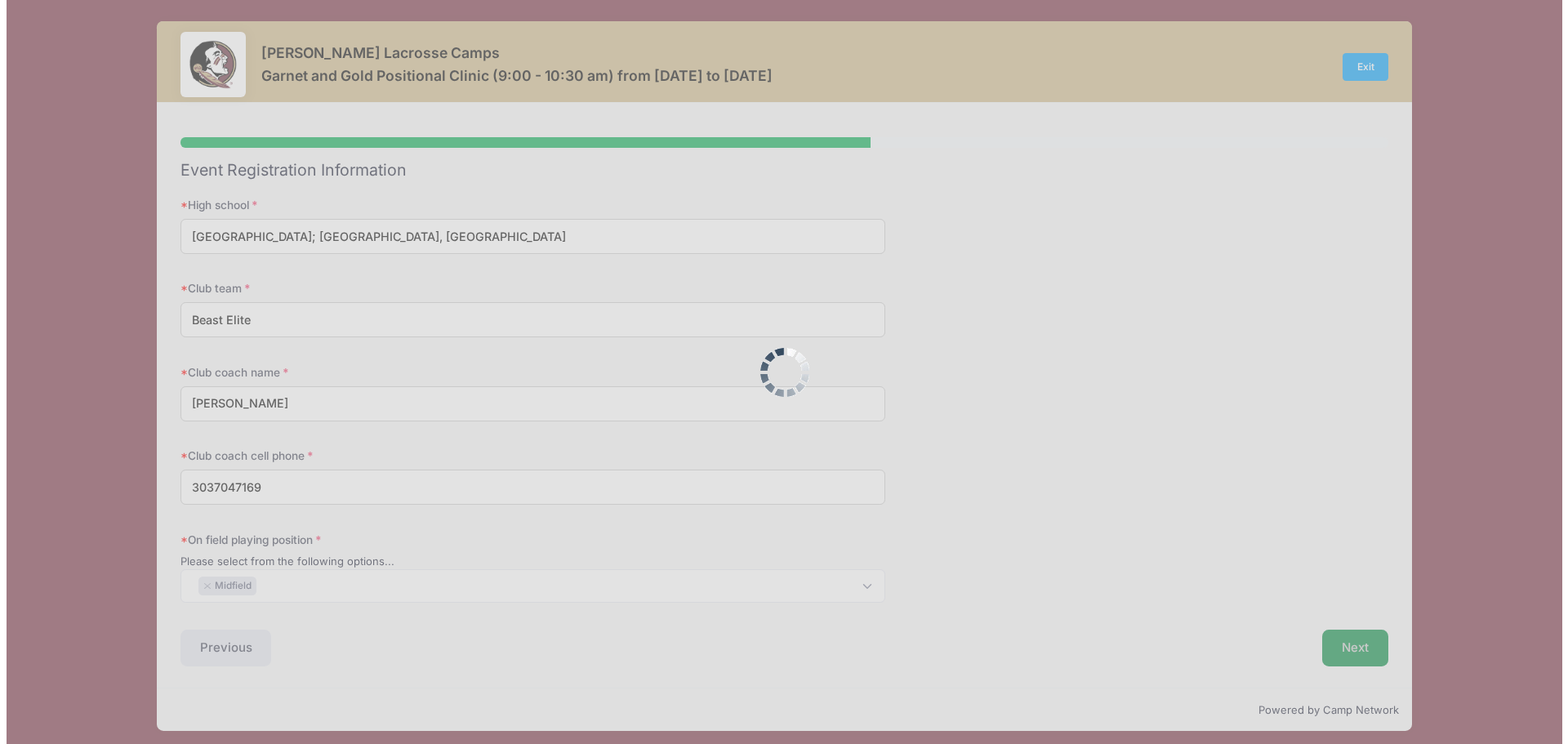
scroll to position [0, 0]
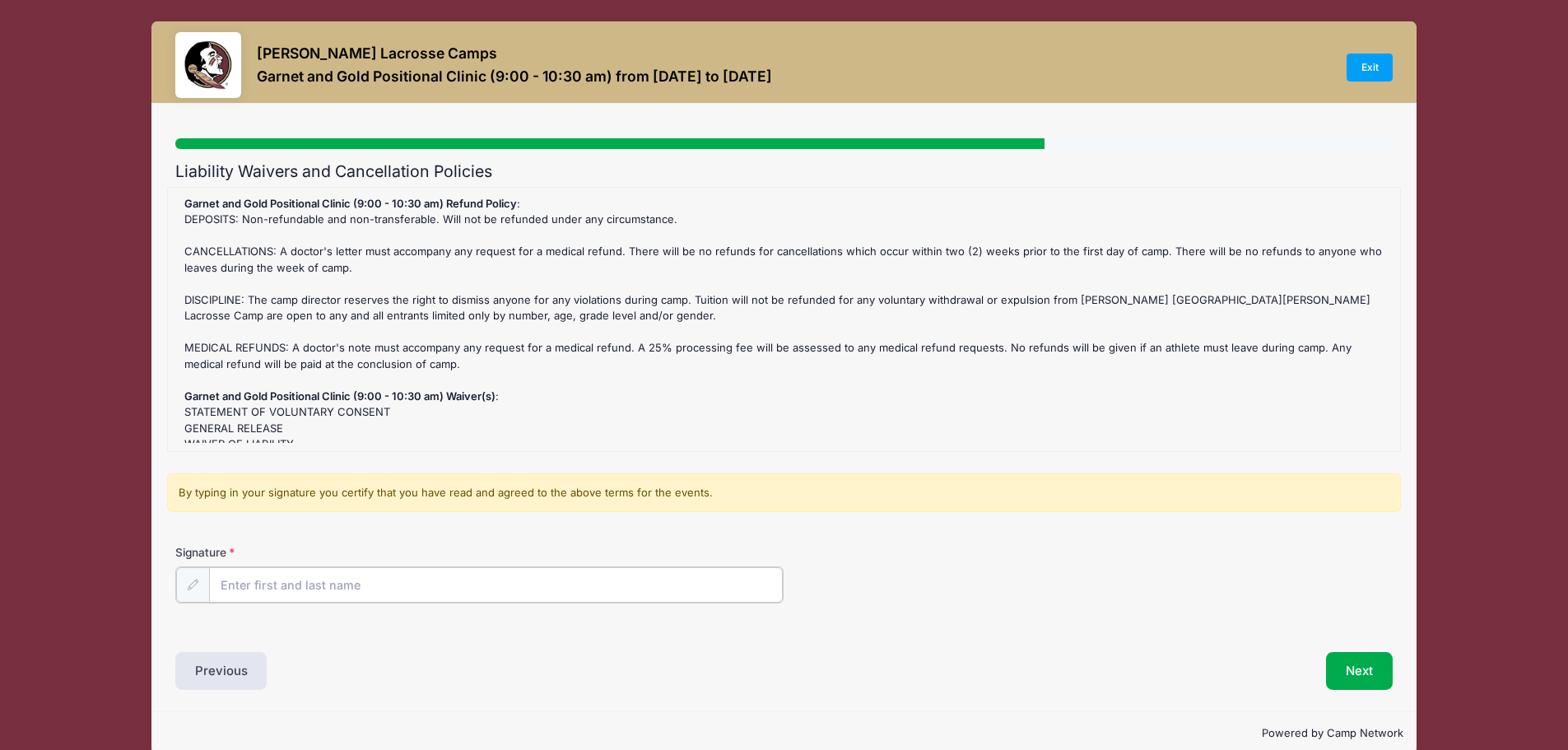
click at [339, 578] on input "Signature" at bounding box center [496, 584] width 574 height 36
type input "Jill Barnes"
click at [1354, 678] on button "Next" at bounding box center [1358, 669] width 66 height 38
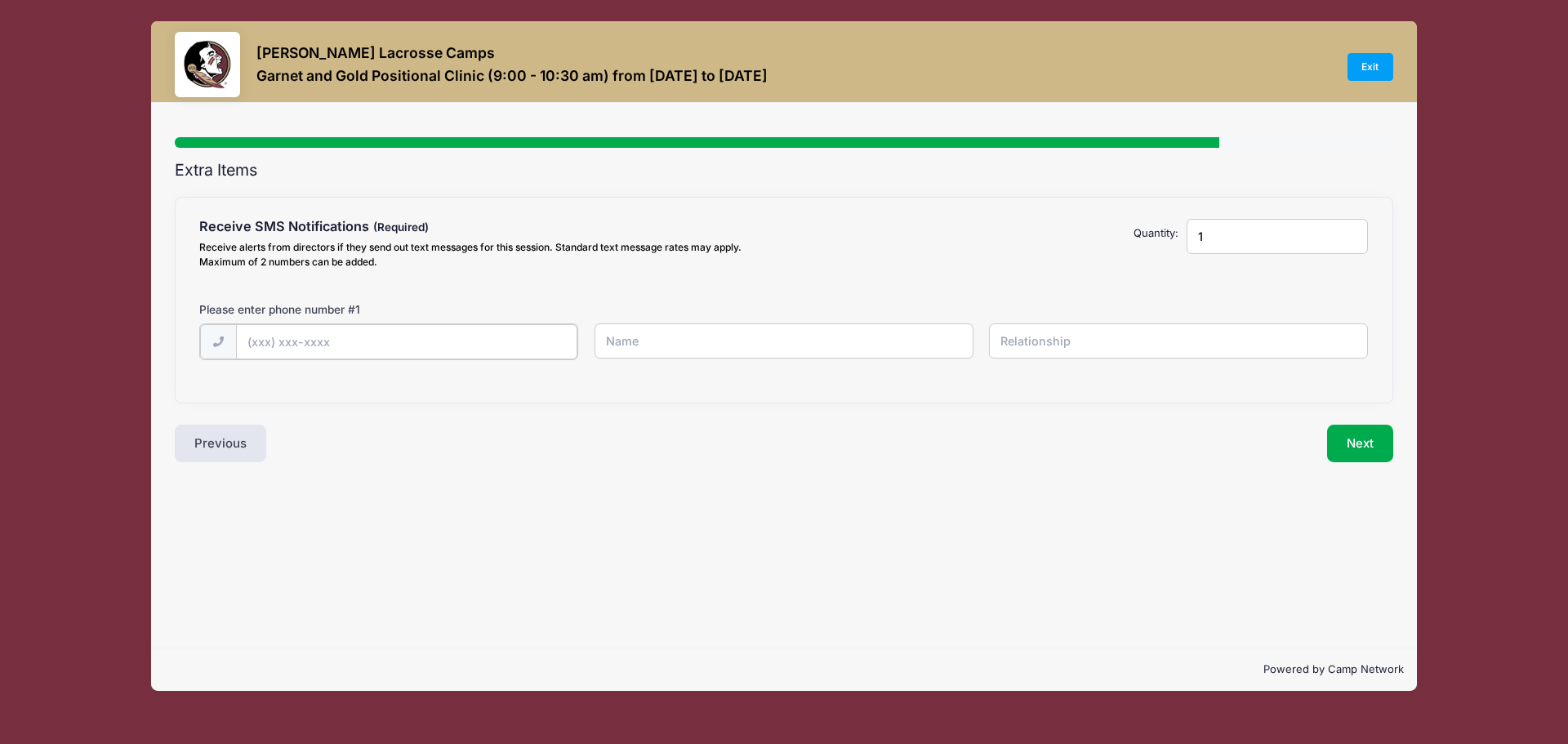
click at [0, 0] on input "text" at bounding box center [0, 0] width 0 height 0
type input "(770) 880-9895"
type input "[PERSON_NAME]"
type input "self"
drag, startPoint x: 1221, startPoint y: 236, endPoint x: 1168, endPoint y: 246, distance: 53.9
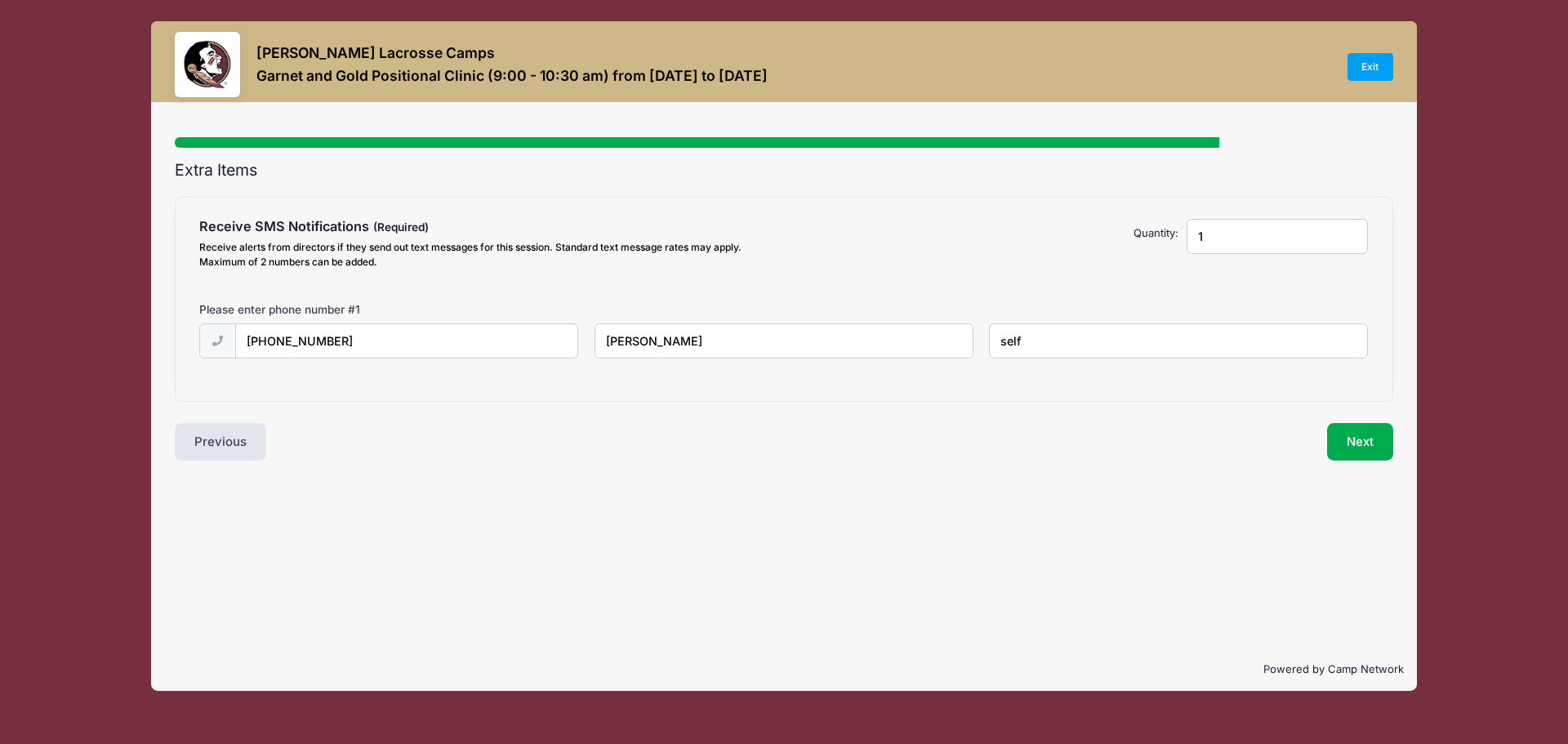
click at [1168, 246] on div "Receive SMS Notifications Receive alerts from directors if they send out text m…" at bounding box center [785, 247] width 1185 height 56
type input "2"
click at [1351, 231] on input "2" at bounding box center [1277, 236] width 181 height 36
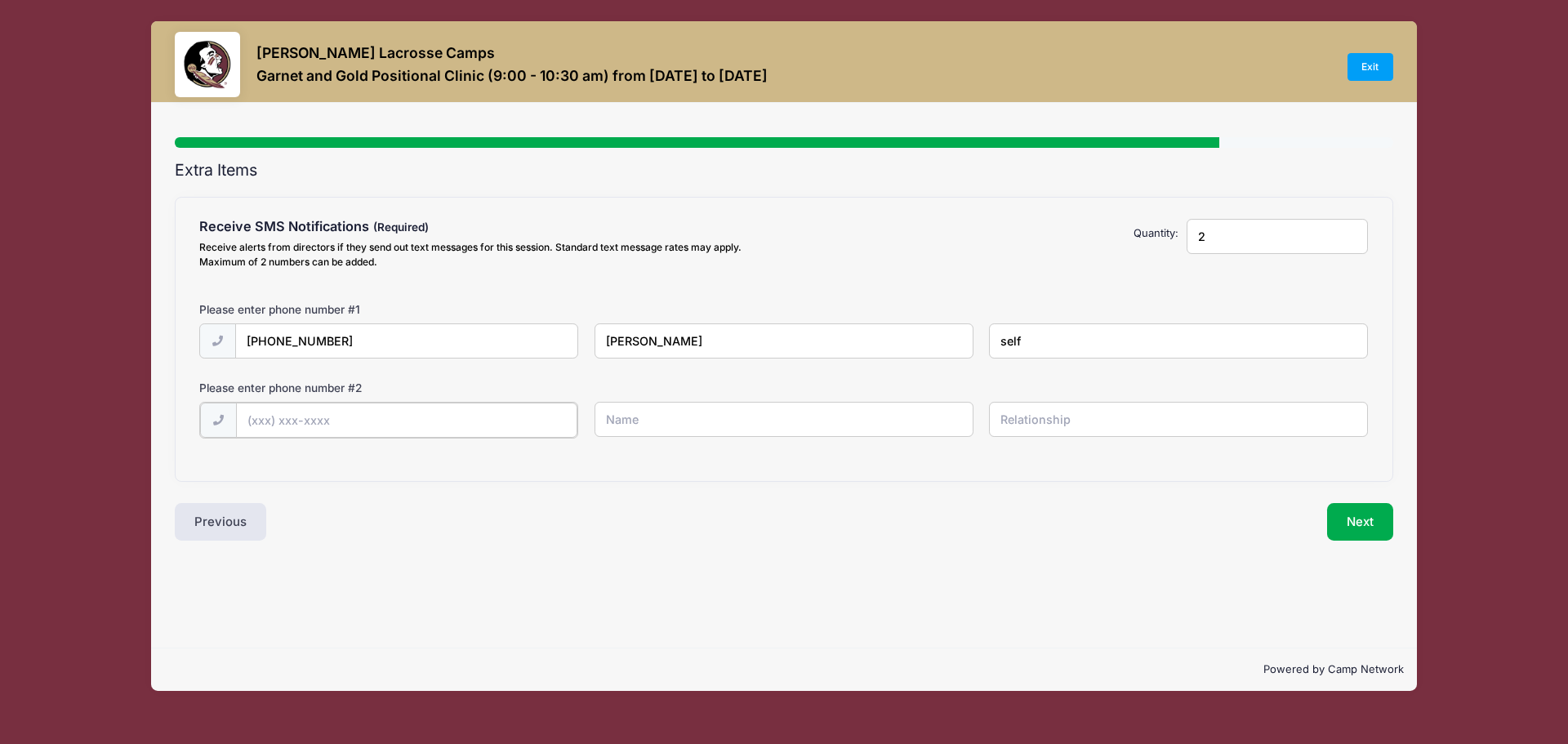
click at [0, 0] on input "text" at bounding box center [0, 0] width 0 height 0
type input "(770) 310-6048"
type input "A"
type input "Jill Barnes"
type input "parent"
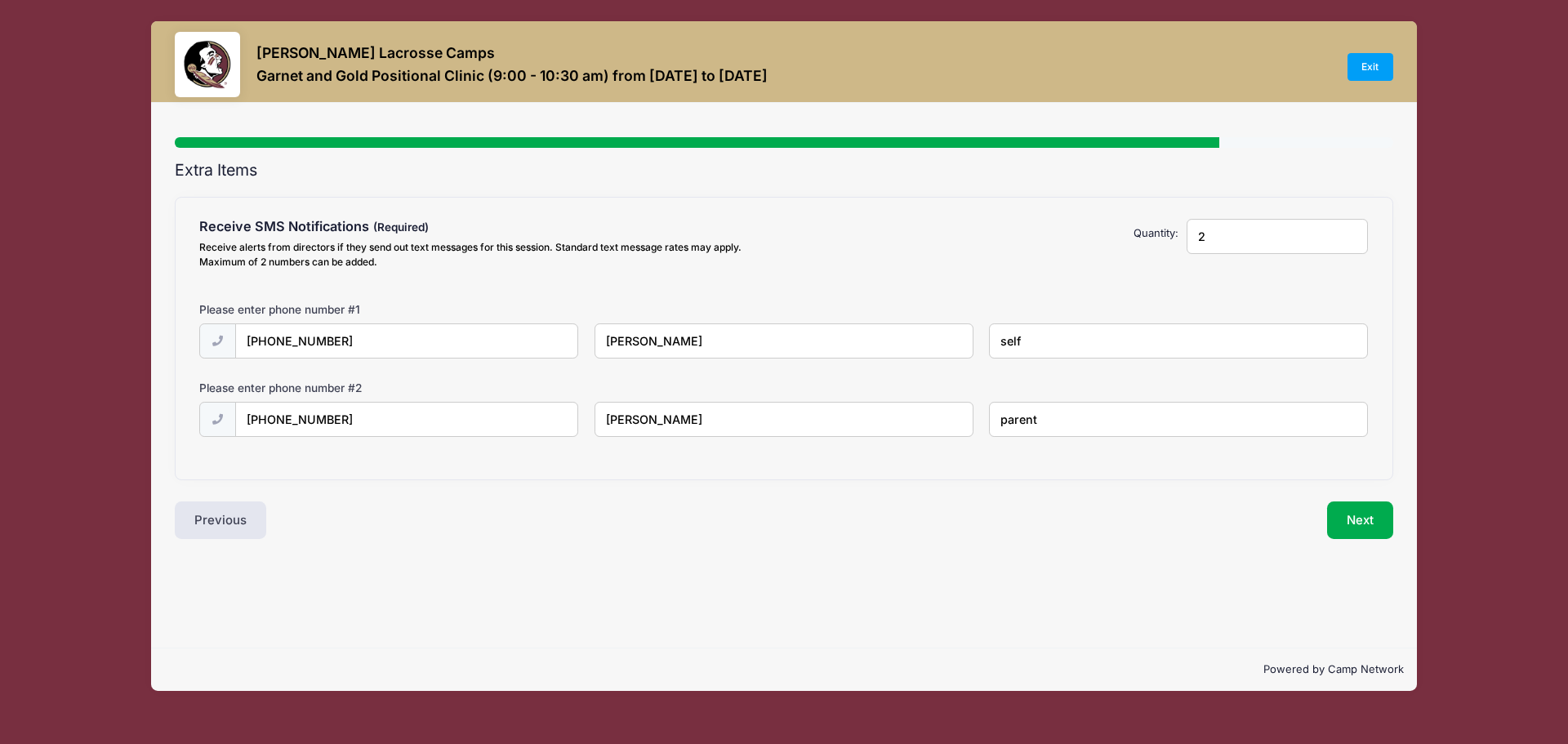
click at [0, 0] on input "[PERSON_NAME]" at bounding box center [0, 0] width 0 height 0
type input "Abigail Barnes"
click at [1365, 522] on button "Next" at bounding box center [1360, 520] width 66 height 37
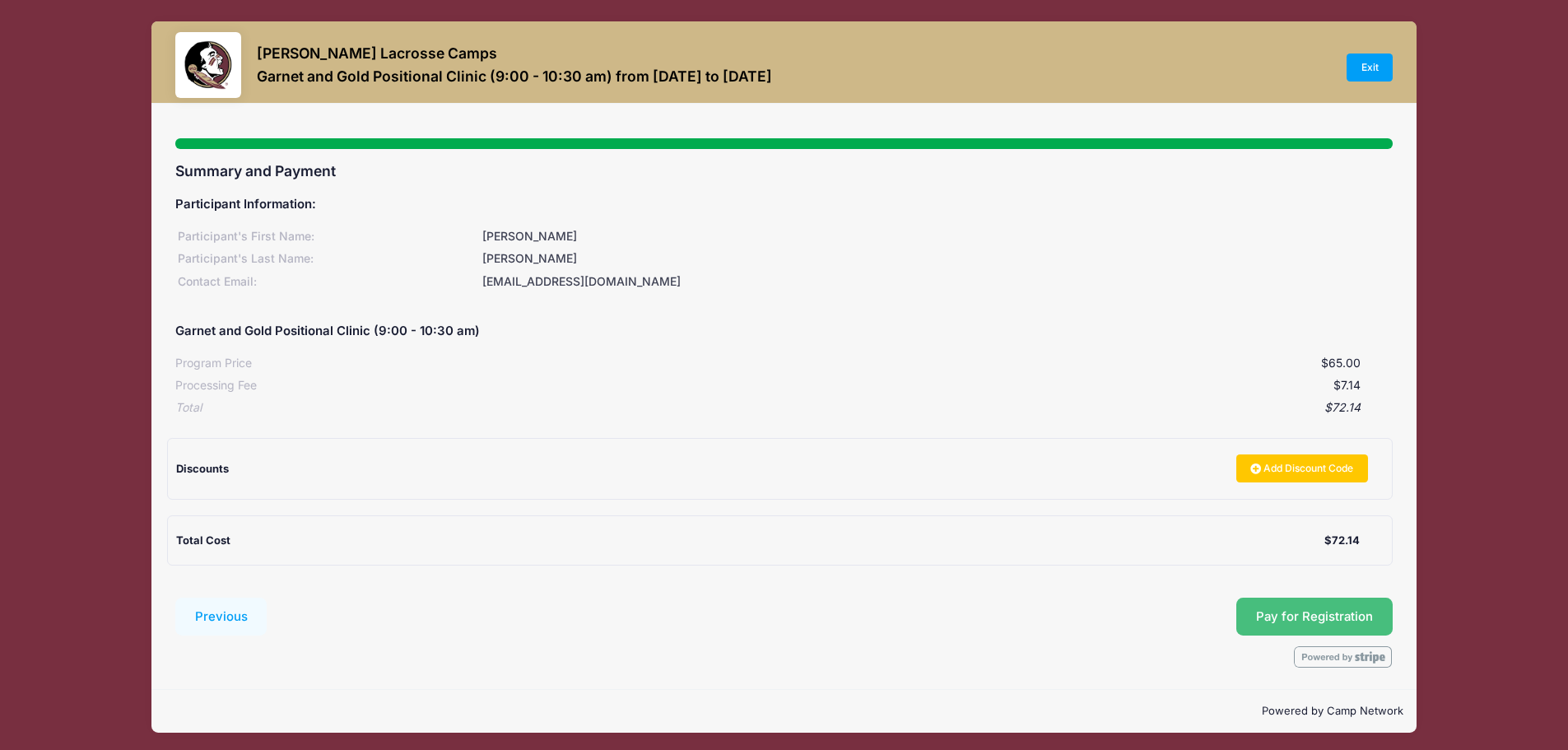
click at [1357, 617] on span "Pay for Registration" at bounding box center [1314, 616] width 117 height 15
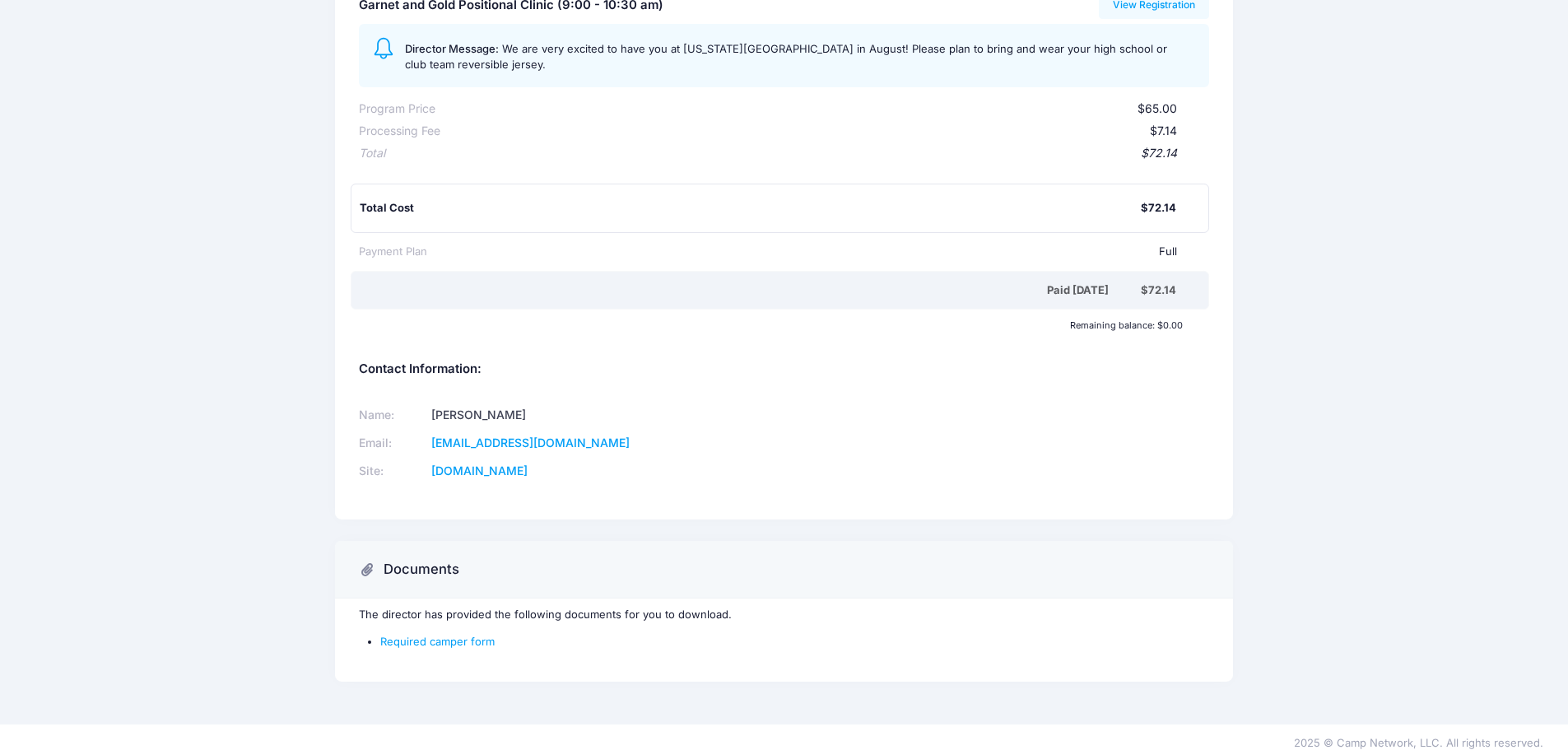
scroll to position [232, 0]
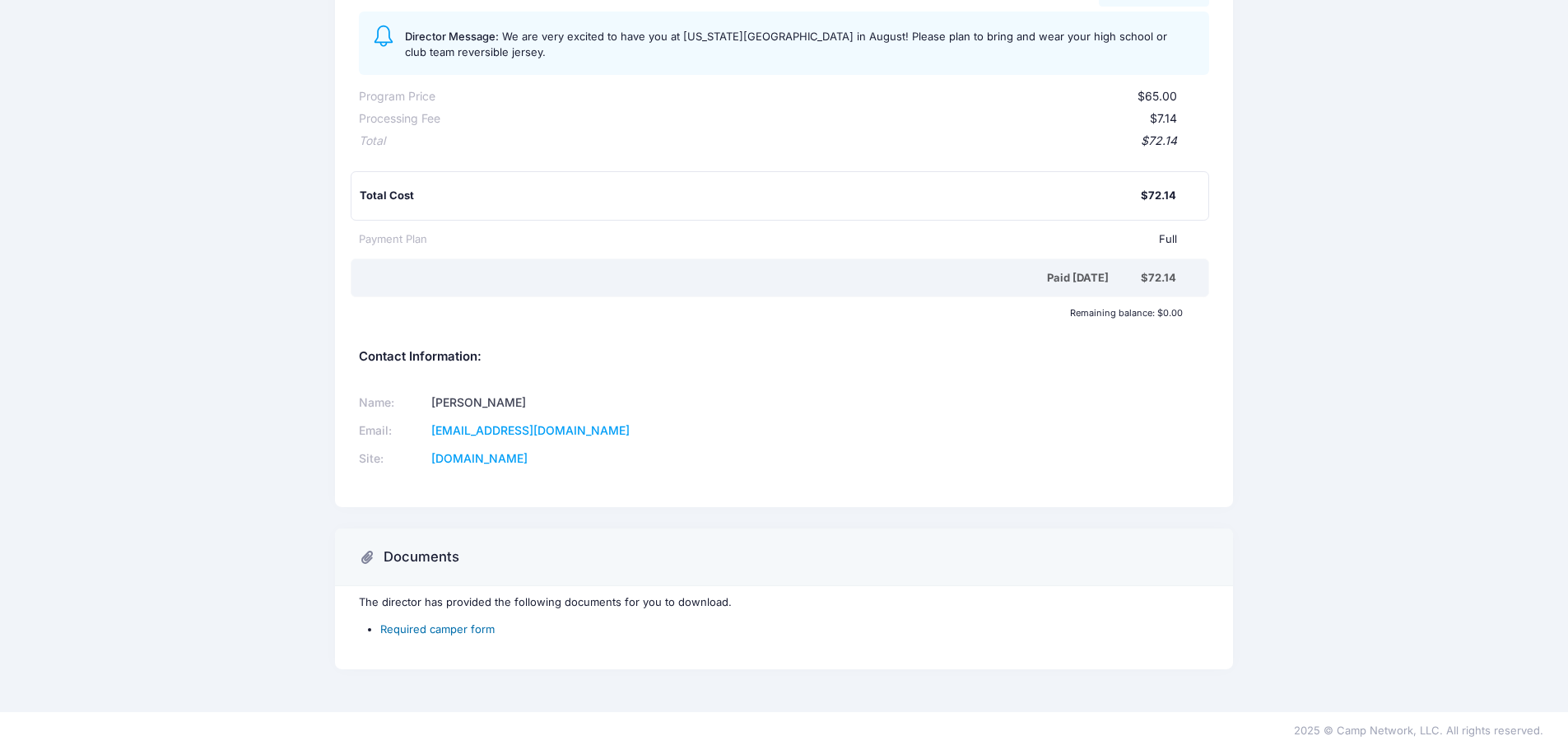
click at [444, 623] on link "Required camper form" at bounding box center [437, 629] width 114 height 13
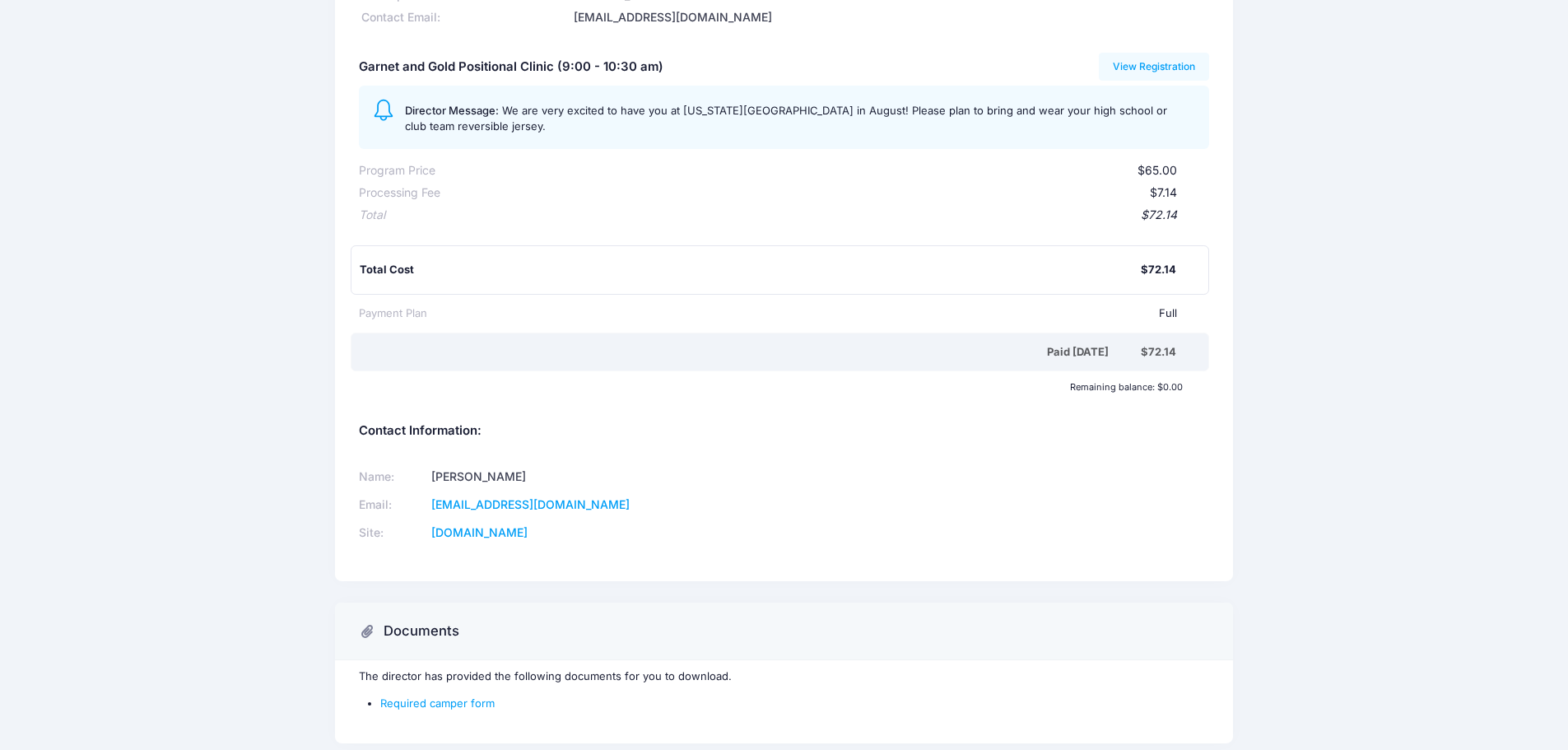
scroll to position [0, 0]
